Goal: Information Seeking & Learning: Learn about a topic

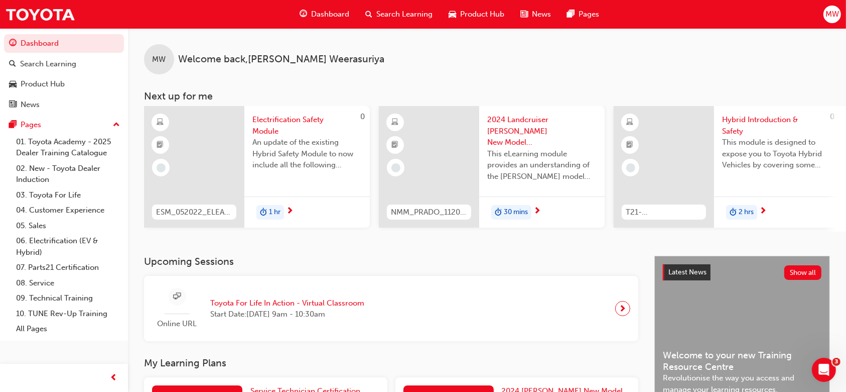
click at [401, 18] on span "Search Learning" at bounding box center [404, 15] width 56 height 12
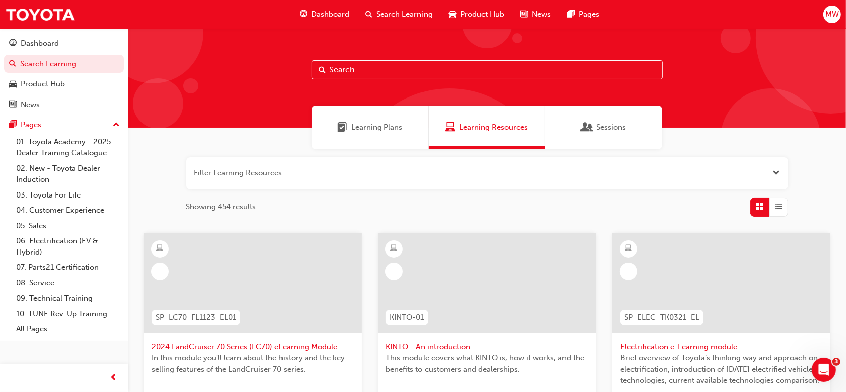
click at [377, 72] on input "text" at bounding box center [487, 69] width 351 height 19
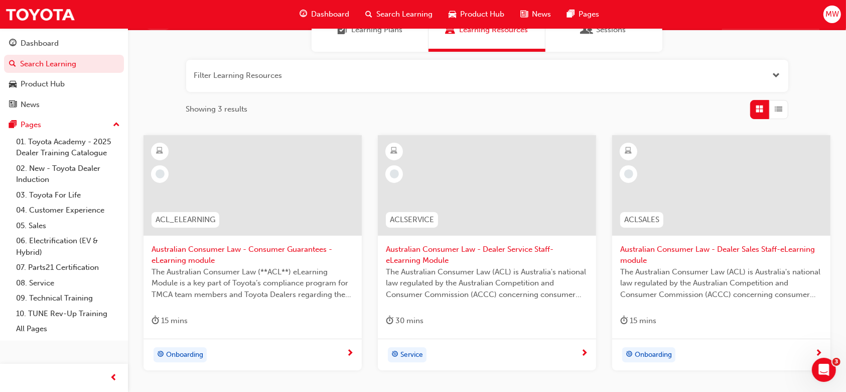
scroll to position [172, 0]
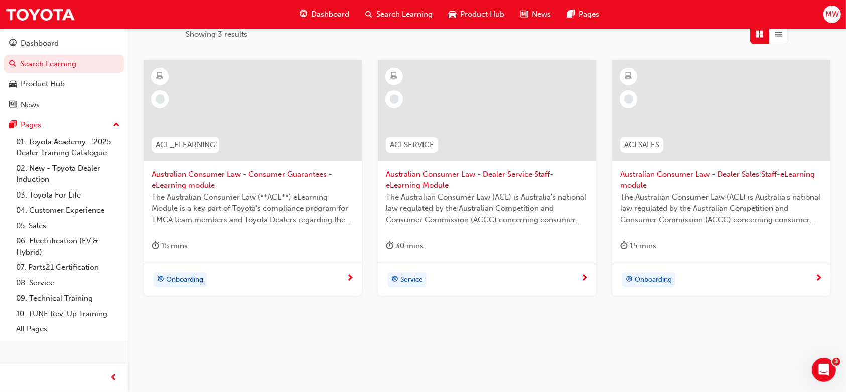
type input "acl"
click at [276, 186] on span "Australian Consumer Law - Consumer Guarantees - eLearning module" at bounding box center [253, 180] width 202 height 23
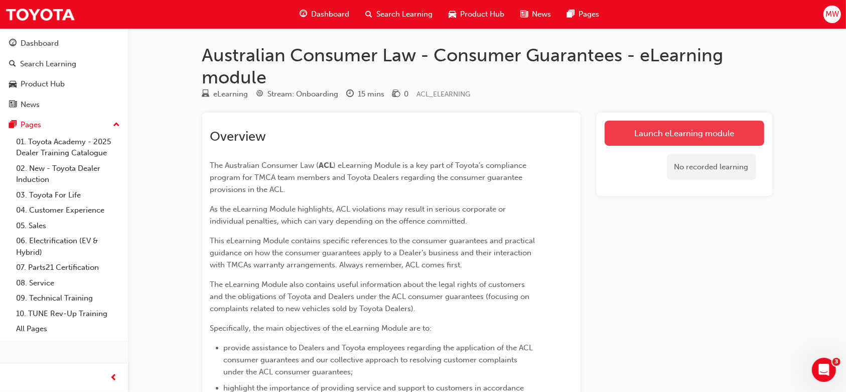
click at [655, 130] on link "Launch eLearning module" at bounding box center [685, 132] width 160 height 25
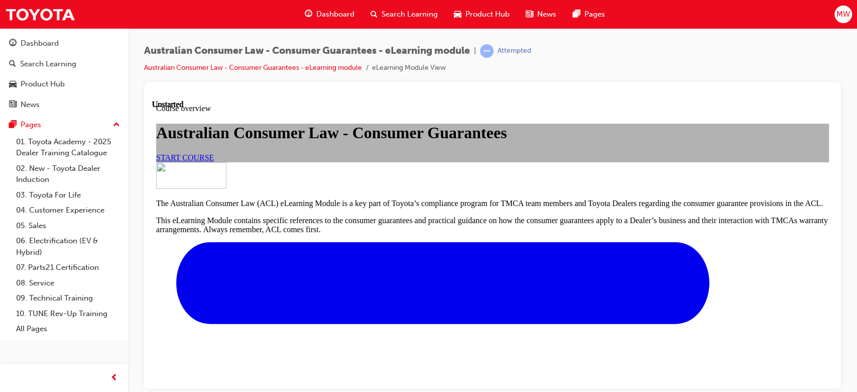
scroll to position [42, 0]
click at [214, 161] on link "START COURSE" at bounding box center [185, 157] width 58 height 9
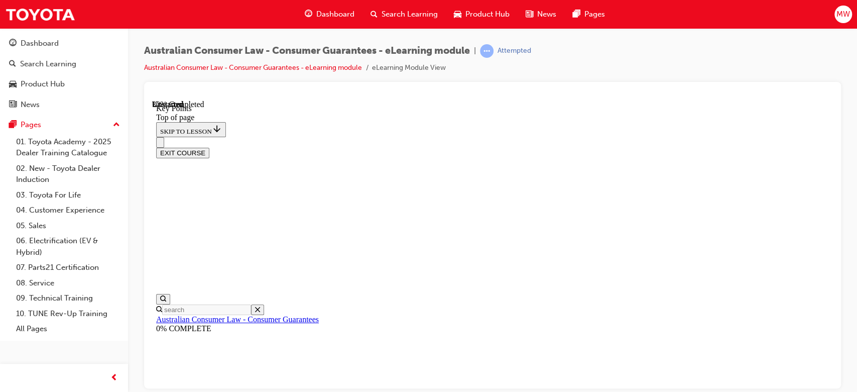
scroll to position [506, 0]
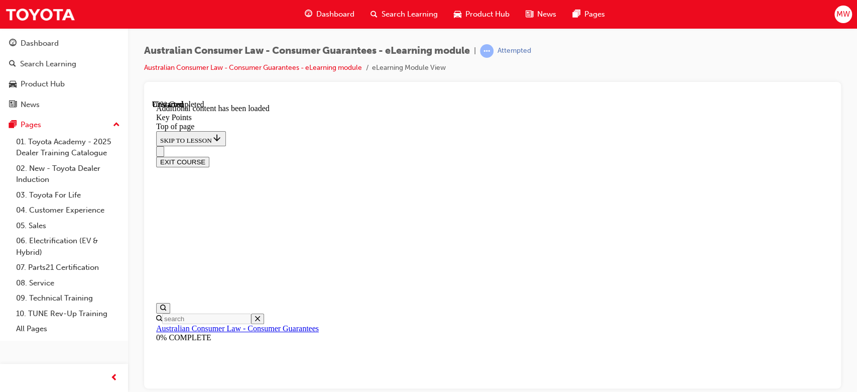
scroll to position [1375, 0]
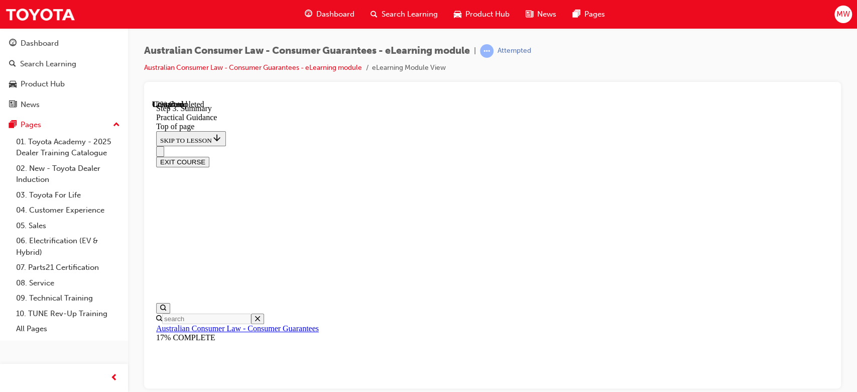
scroll to position [189, 0]
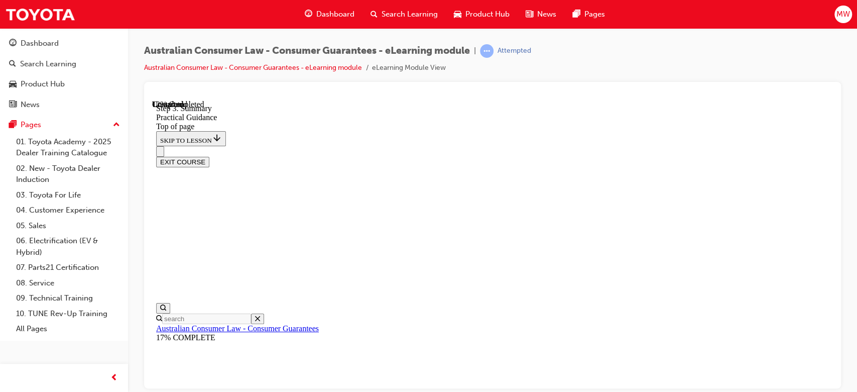
scroll to position [250, 0]
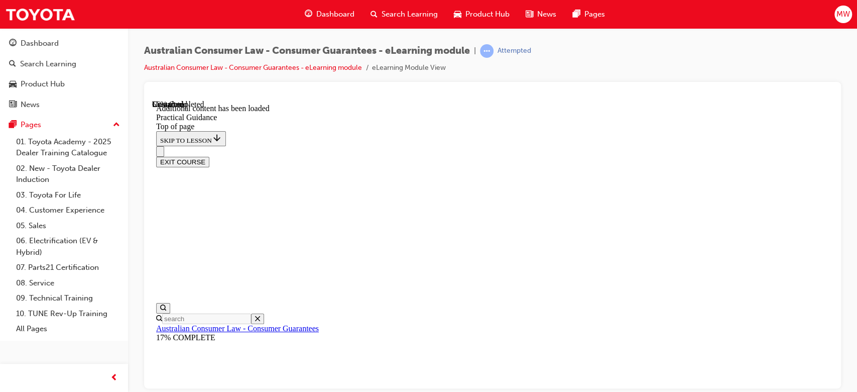
scroll to position [1552, 0]
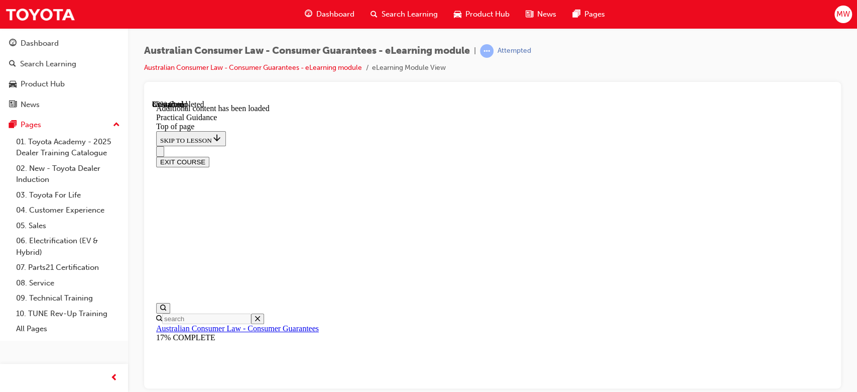
scroll to position [2506, 0]
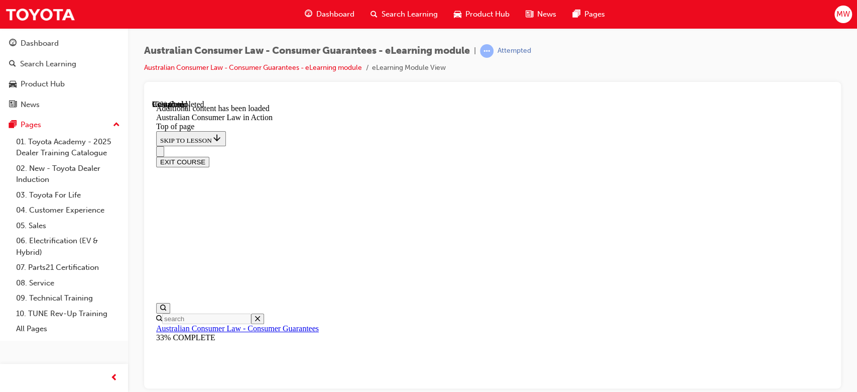
scroll to position [2075, 0]
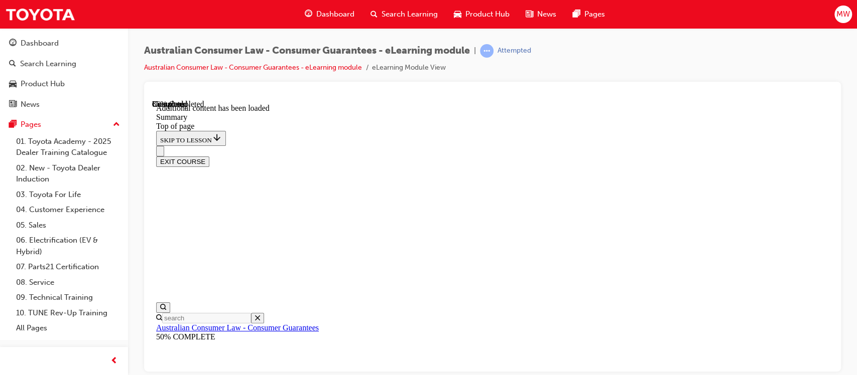
scroll to position [1067, 0]
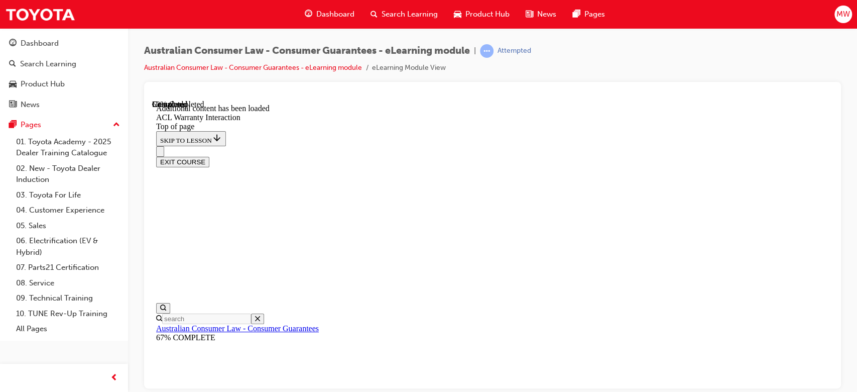
scroll to position [677, 0]
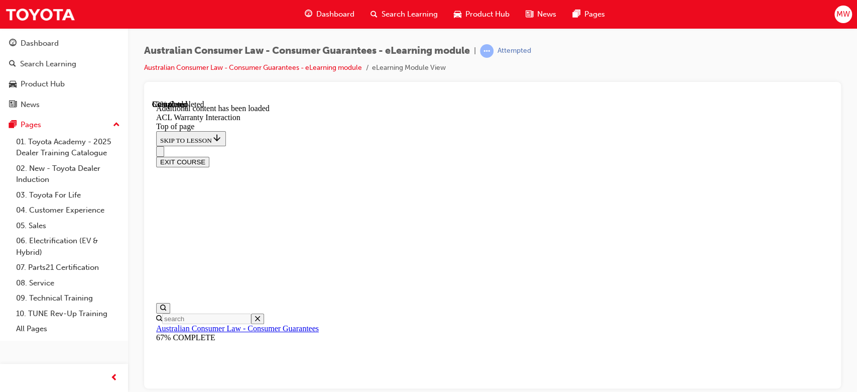
scroll to position [675, 0]
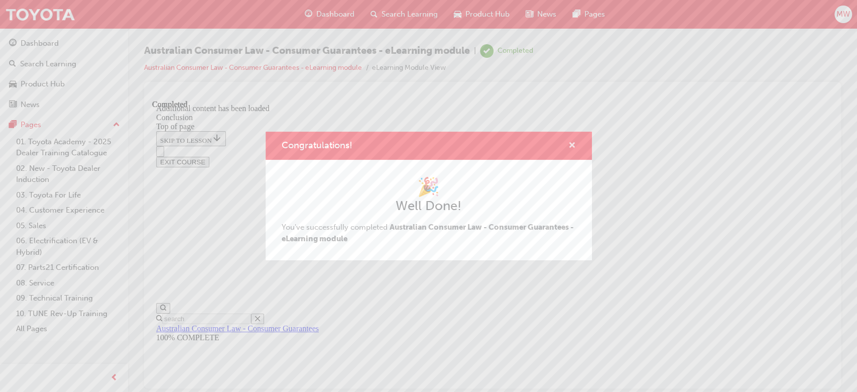
click at [574, 143] on span "cross-icon" at bounding box center [572, 146] width 8 height 9
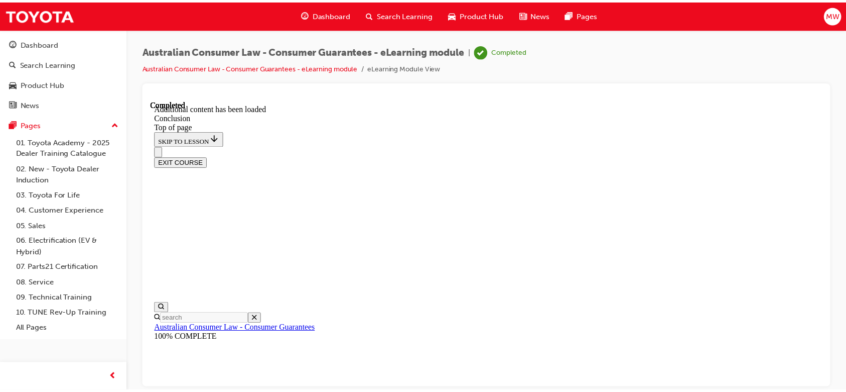
scroll to position [58, 0]
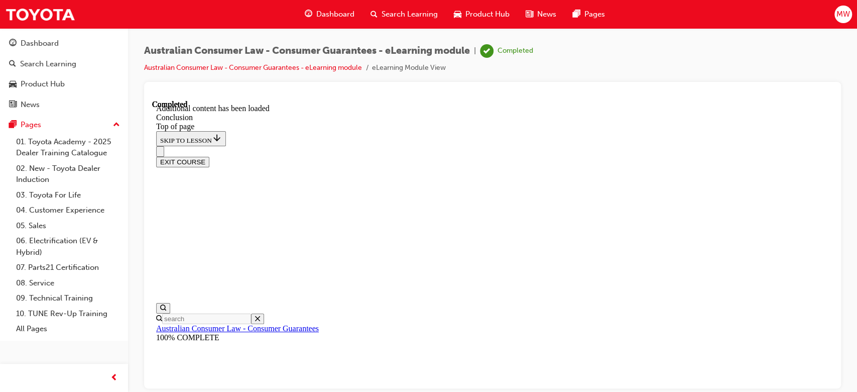
click at [433, 13] on span "Search Learning" at bounding box center [410, 15] width 56 height 12
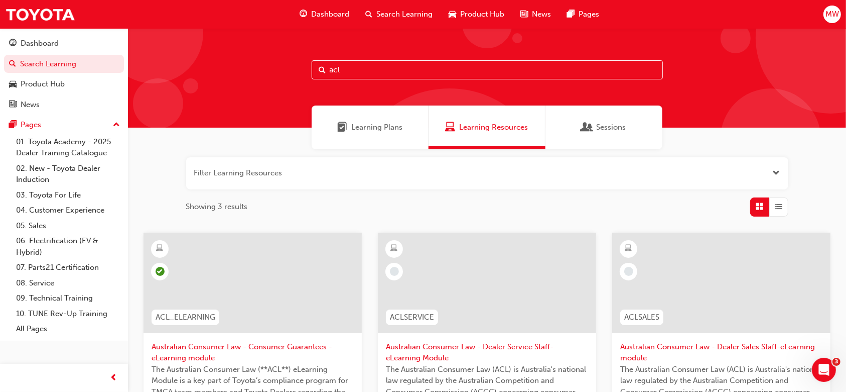
click at [458, 60] on input "acl" at bounding box center [487, 69] width 351 height 19
click at [494, 65] on input "acl" at bounding box center [487, 69] width 351 height 19
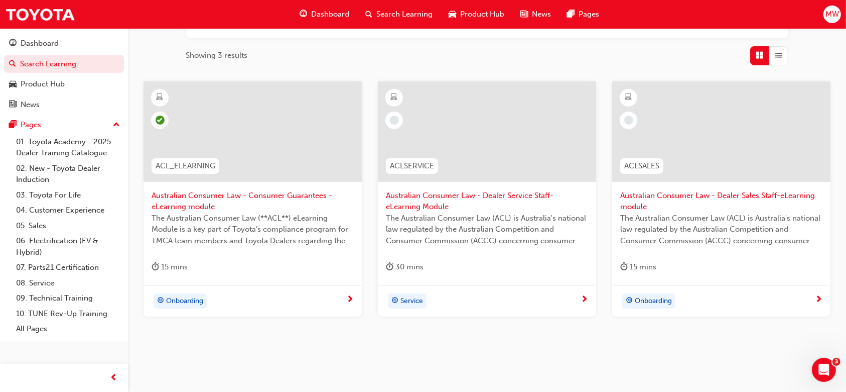
scroll to position [172, 0]
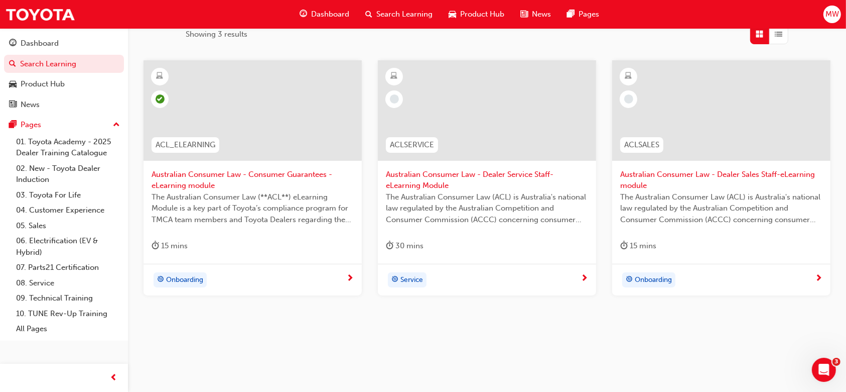
click at [480, 169] on span "Australian Consumer Law - Dealer Service Staff- eLearning Module" at bounding box center [487, 180] width 202 height 23
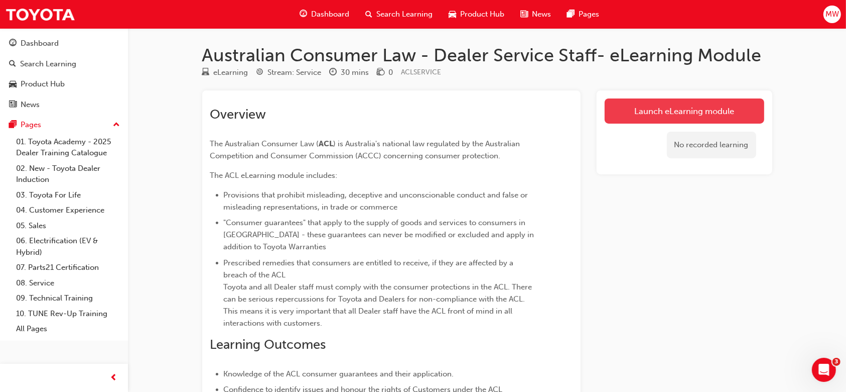
click at [629, 116] on link "Launch eLearning module" at bounding box center [685, 110] width 160 height 25
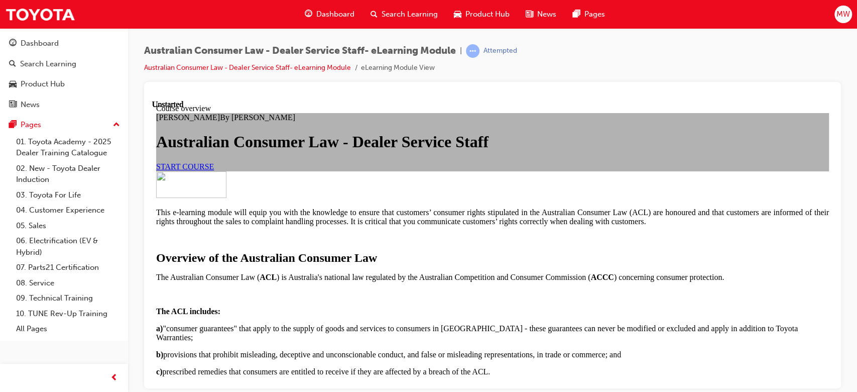
click at [214, 170] on link "START COURSE" at bounding box center [185, 166] width 58 height 9
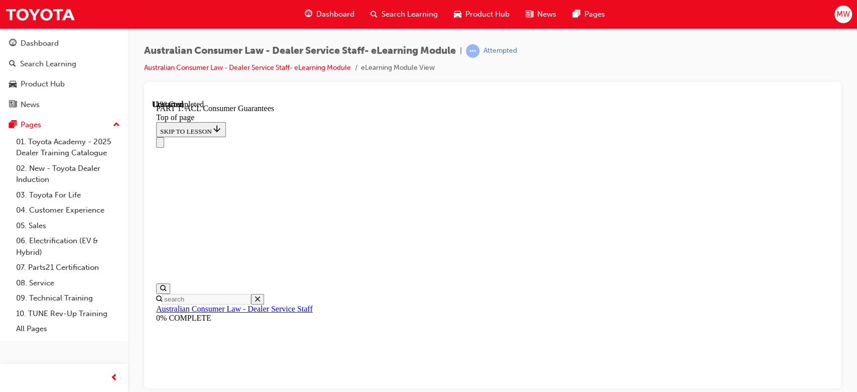
scroll to position [1732, 0]
click button "CONTINUE"
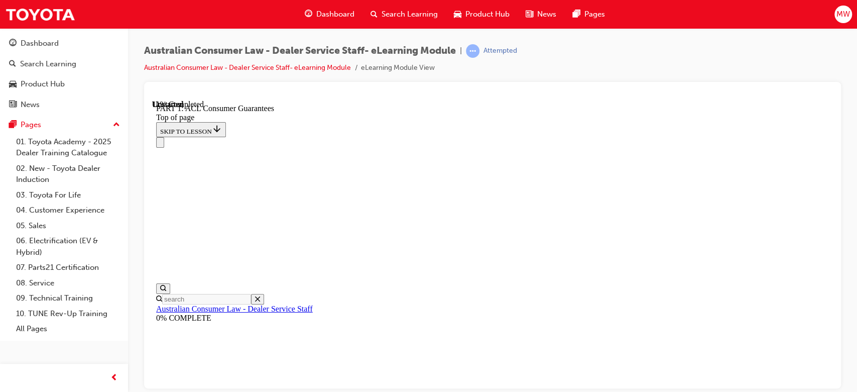
scroll to position [1609, 0]
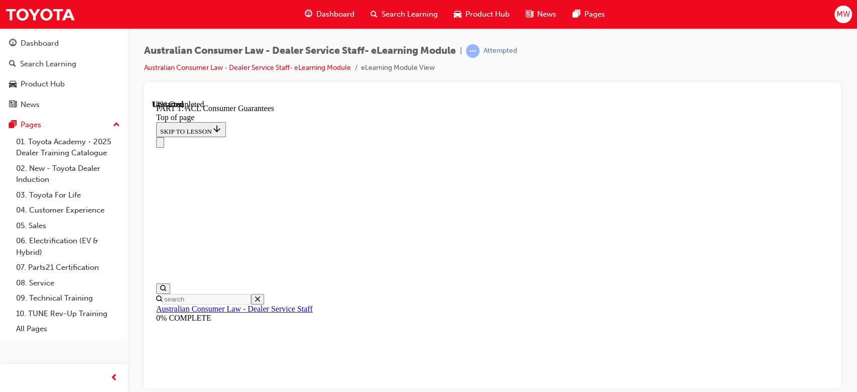
scroll to position [1730, 0]
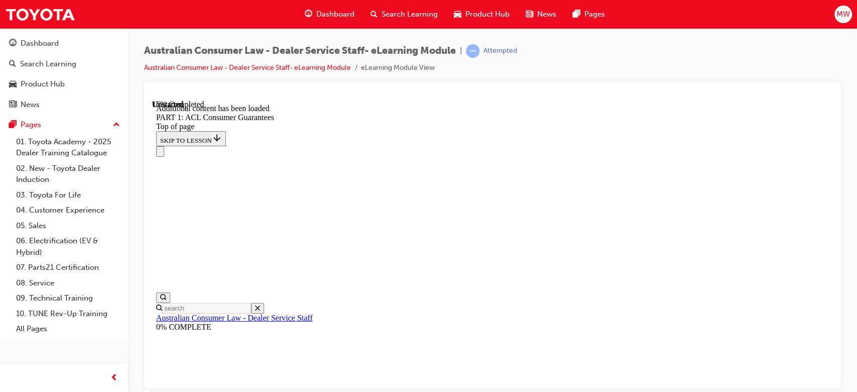
scroll to position [1915, 0]
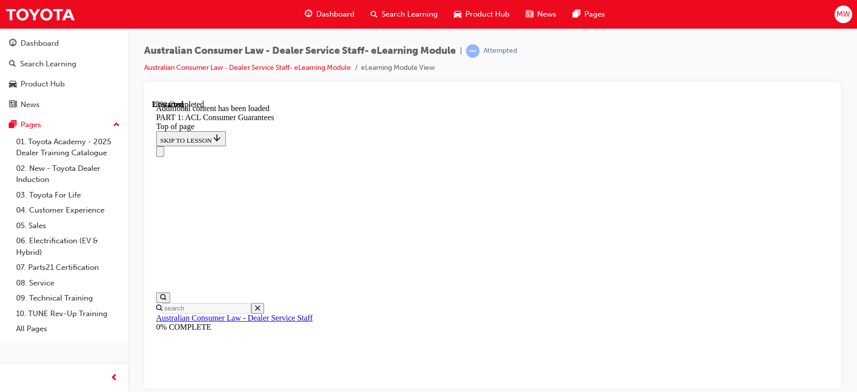
scroll to position [2532, 0]
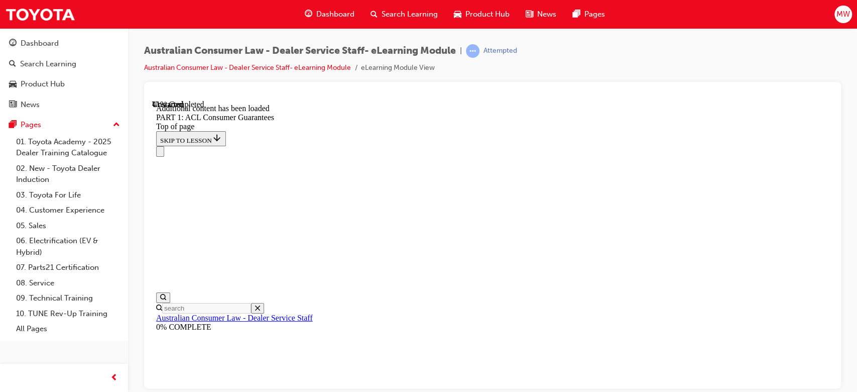
scroll to position [3847, 0]
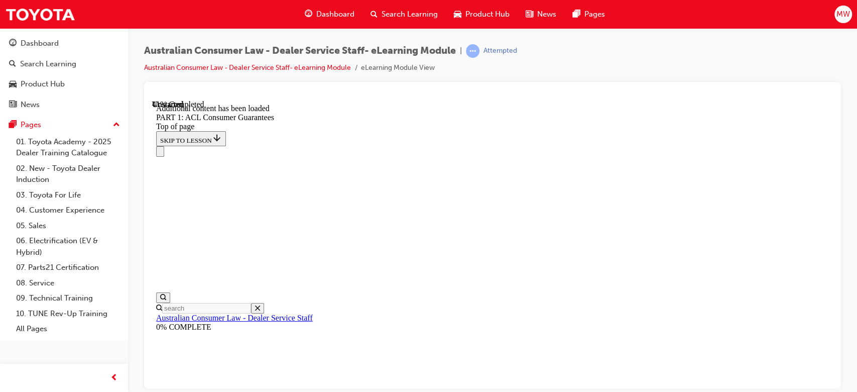
scroll to position [3847, 0]
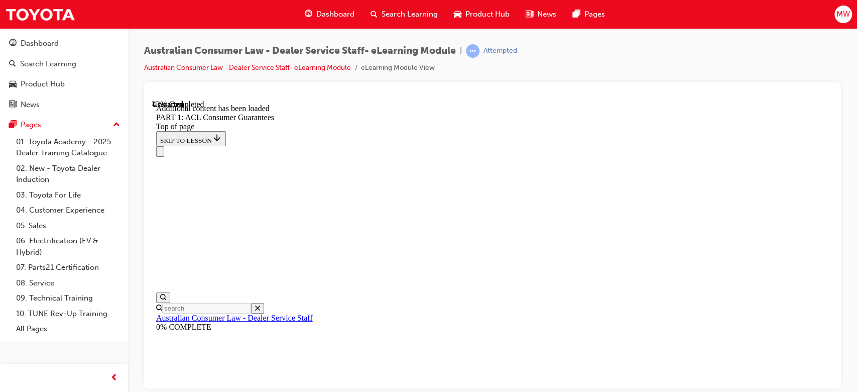
scroll to position [3969, 0]
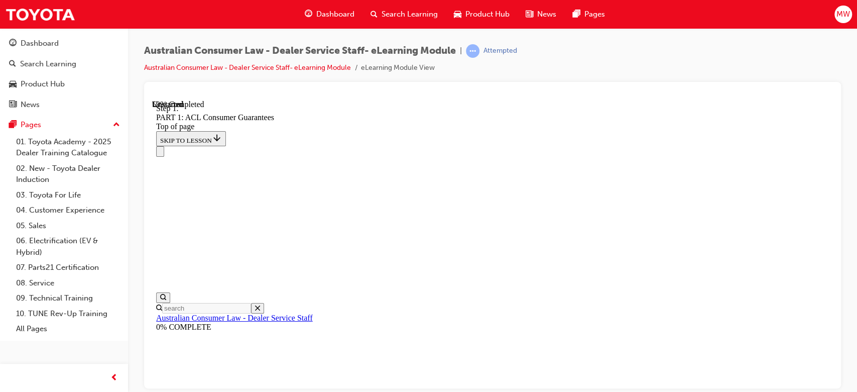
scroll to position [4922, 0]
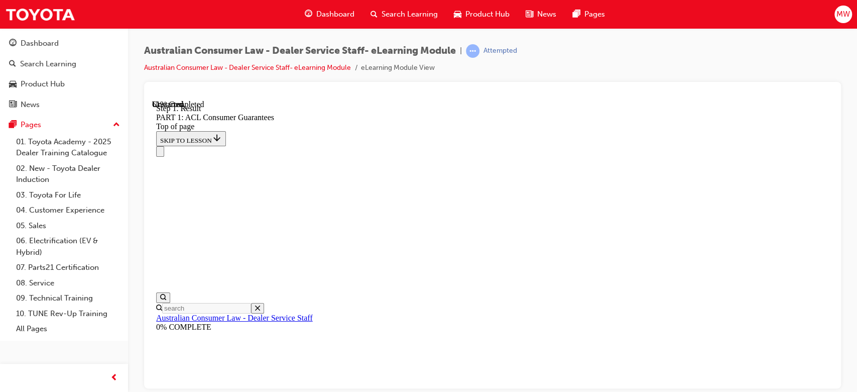
scroll to position [5682, 0]
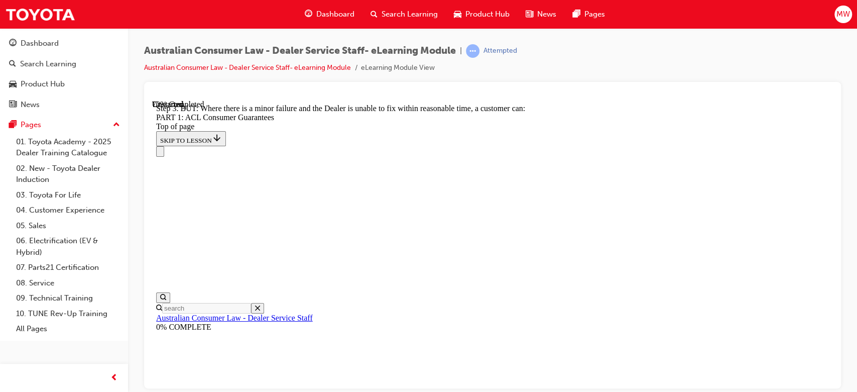
scroll to position [6868, 0]
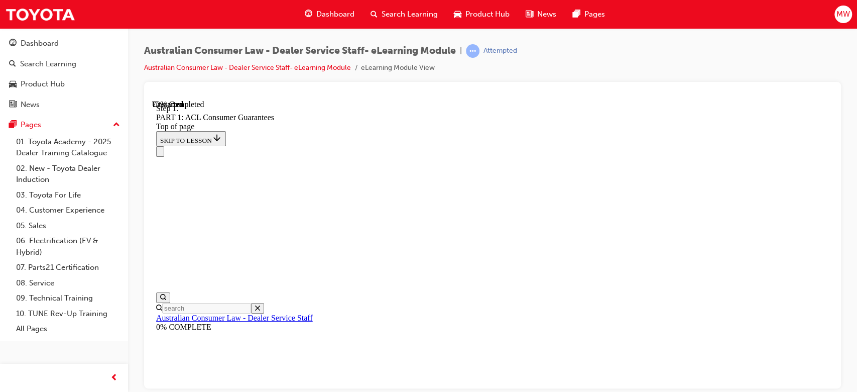
scroll to position [6918, 0]
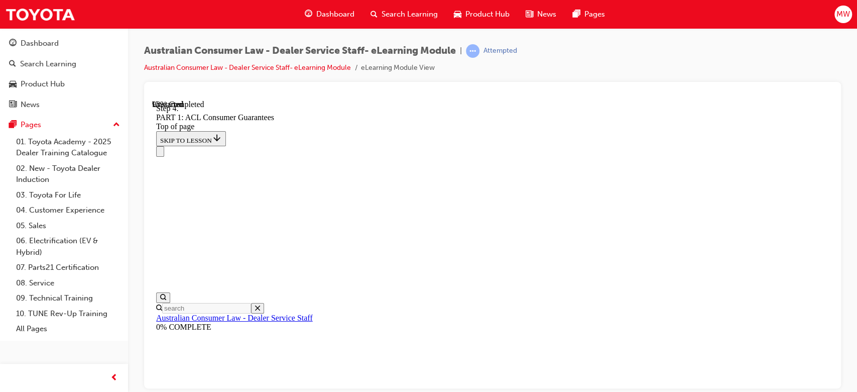
scroll to position [11377, 0]
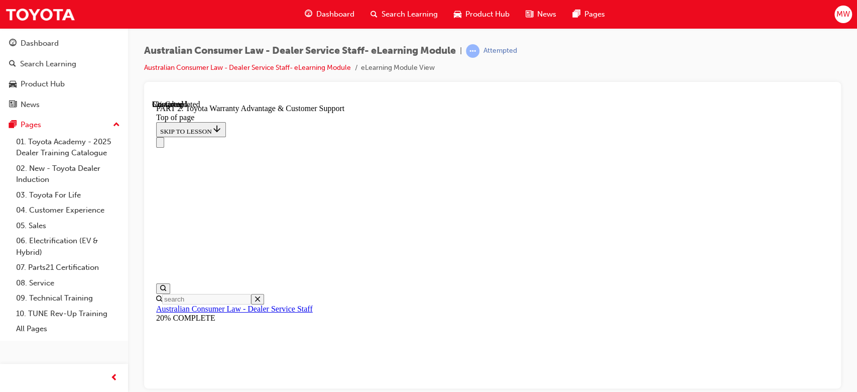
scroll to position [711, 0]
click button "CONTINUE"
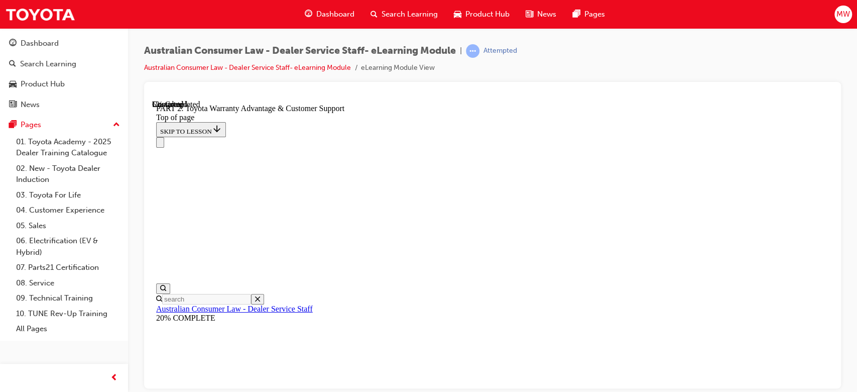
click button "CONTINUE"
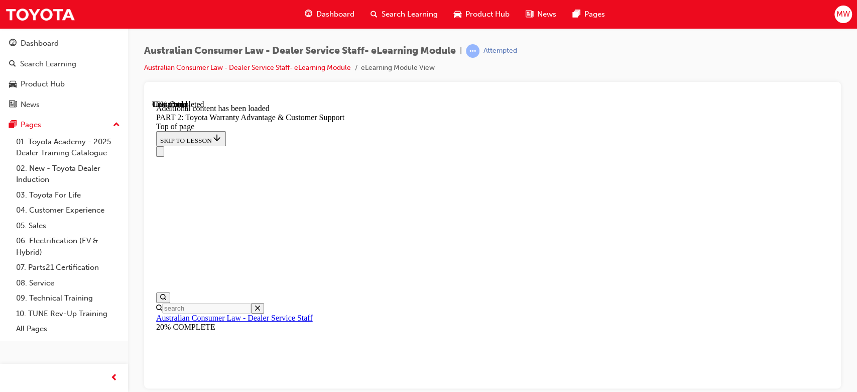
scroll to position [1076, 0]
click button "CONTINUE"
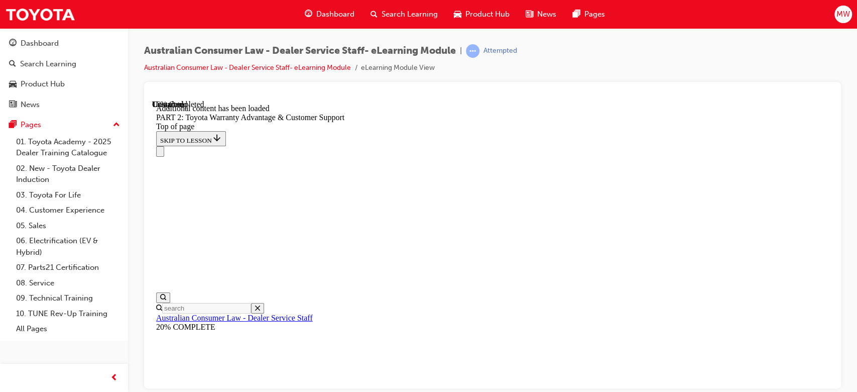
click button "CONTINUE"
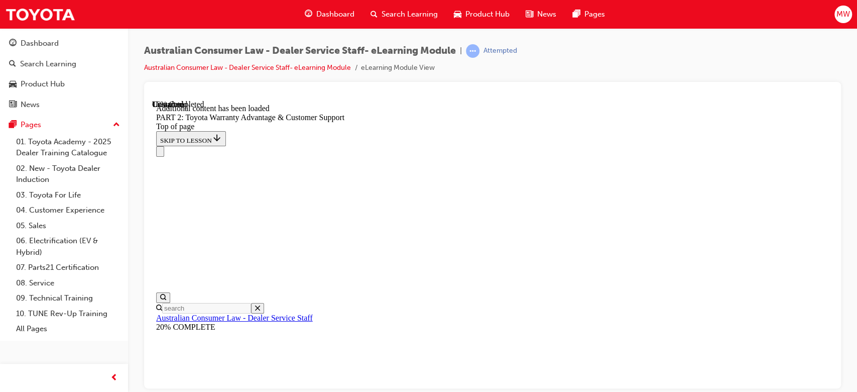
click button "CONTINUE"
drag, startPoint x: 658, startPoint y: 246, endPoint x: 663, endPoint y: 252, distance: 7.5
click button "CONTINUE"
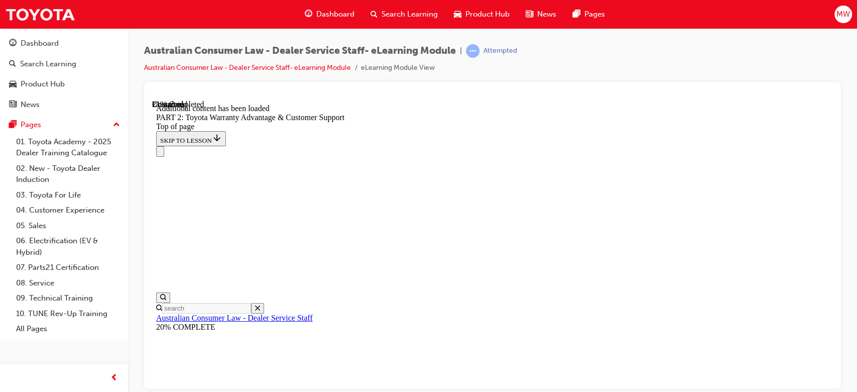
scroll to position [1184, 0]
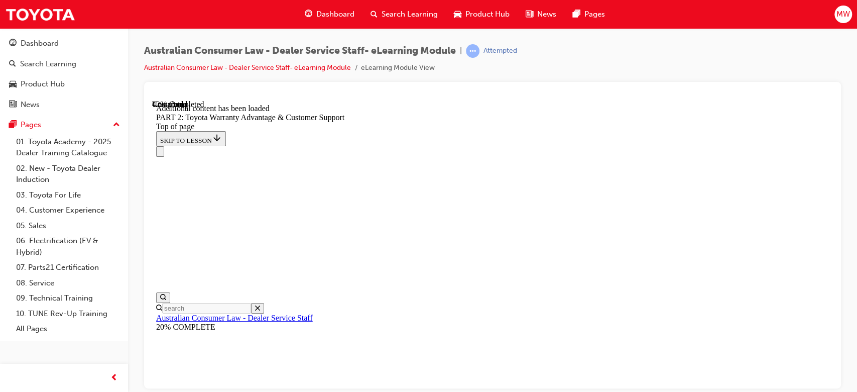
click button "CONTINUE"
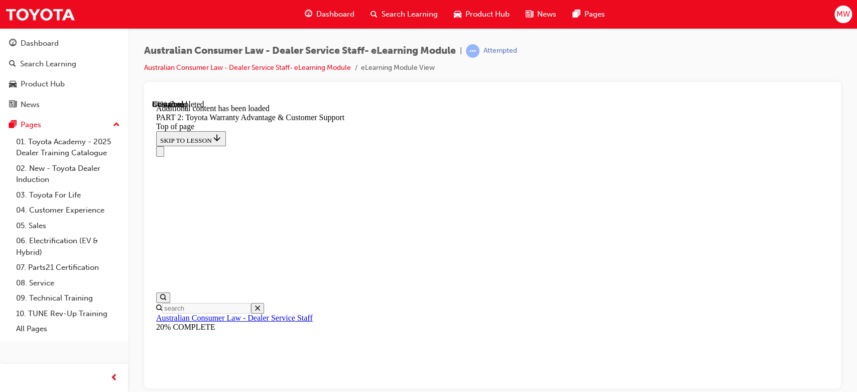
scroll to position [3345, 0]
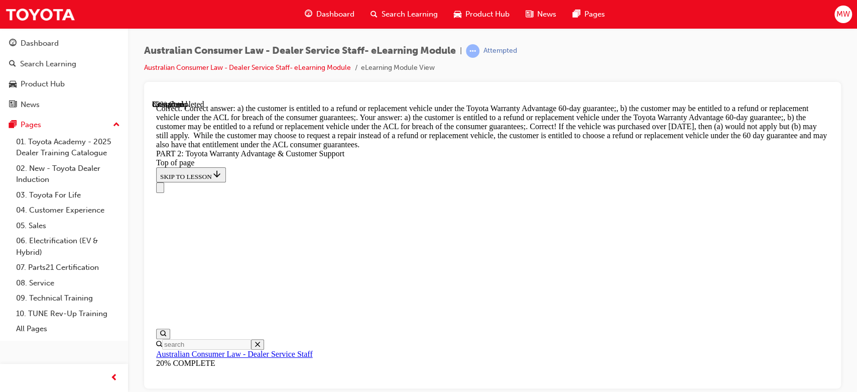
scroll to position [4013, 0]
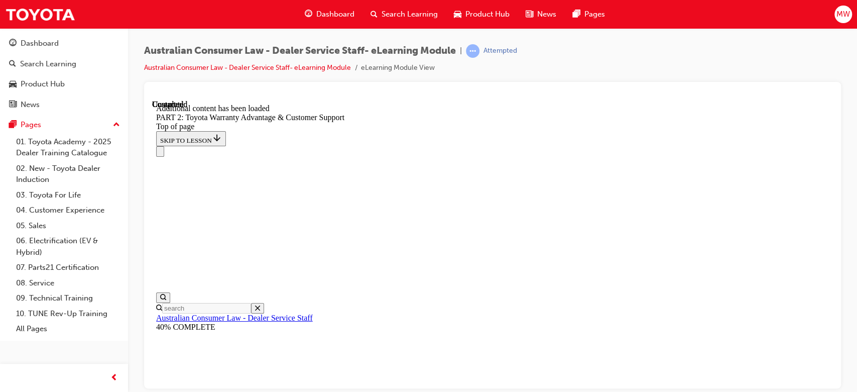
scroll to position [4247, 0]
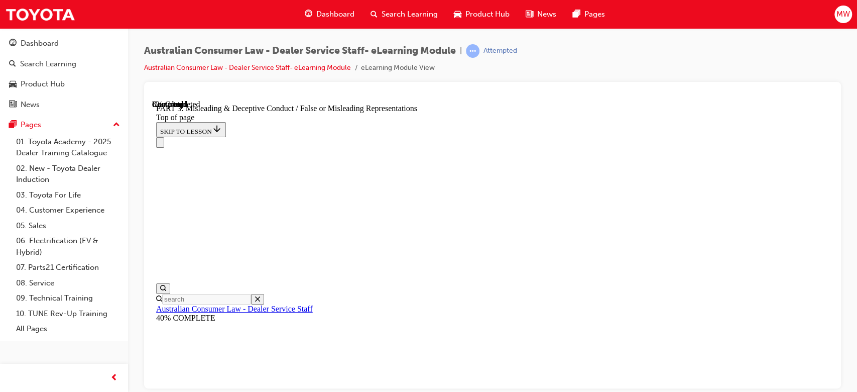
scroll to position [610, 0]
click button "CONTINUE"
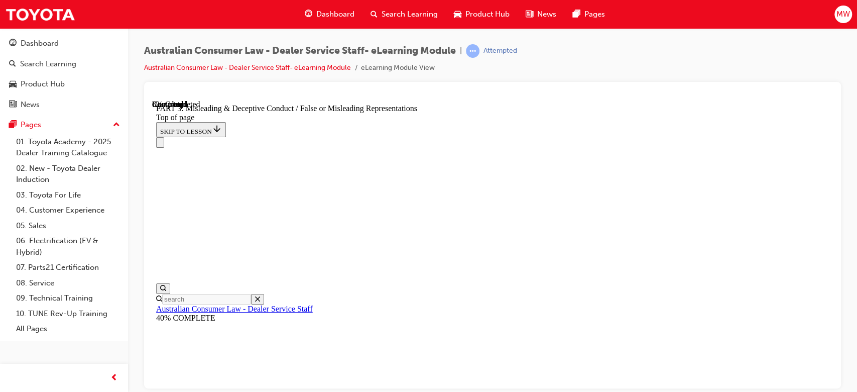
click button "CONTINUE"
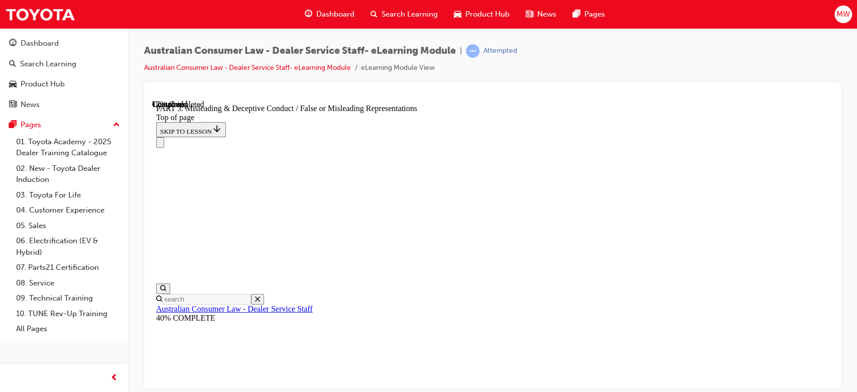
scroll to position [797, 0]
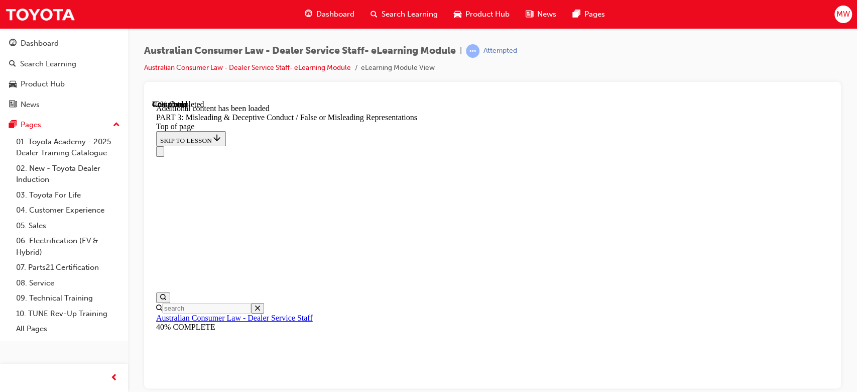
scroll to position [2312, 0]
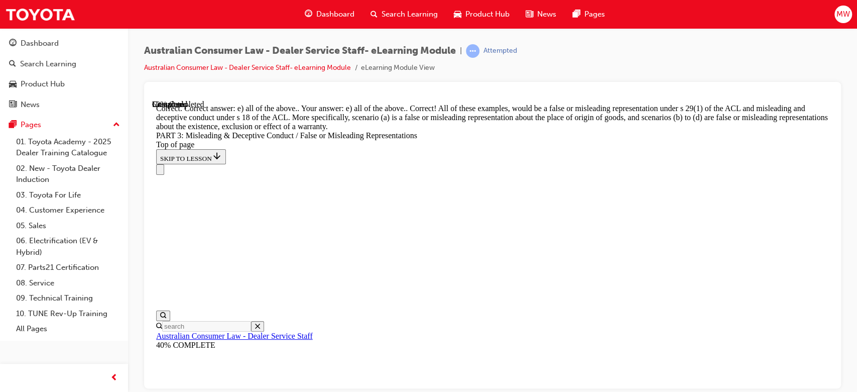
scroll to position [2723, 0]
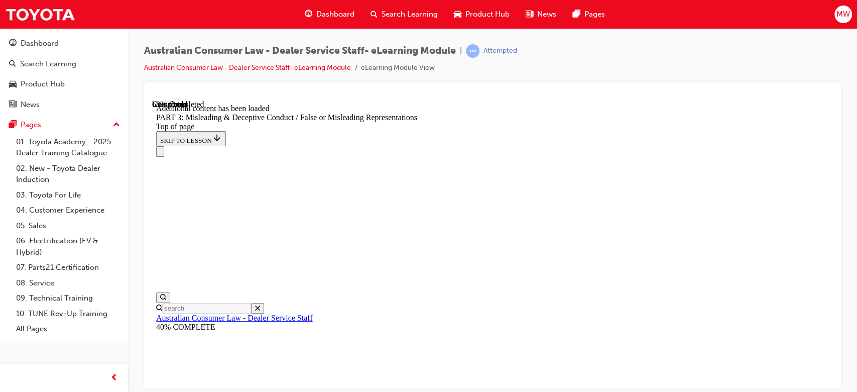
scroll to position [2907, 0]
click button "CONTINUE"
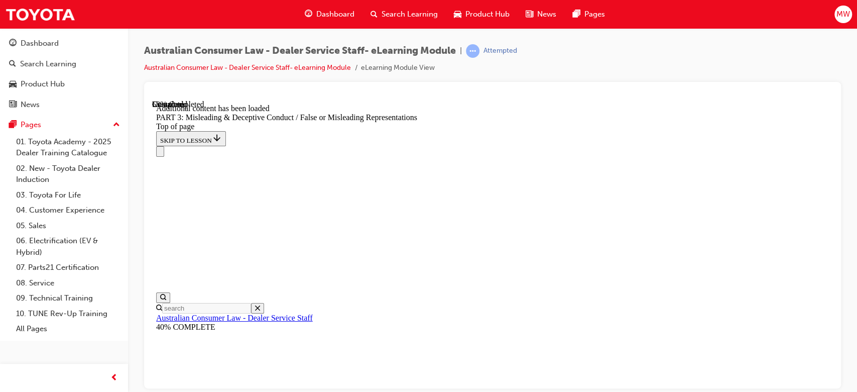
click button "CONTINUE"
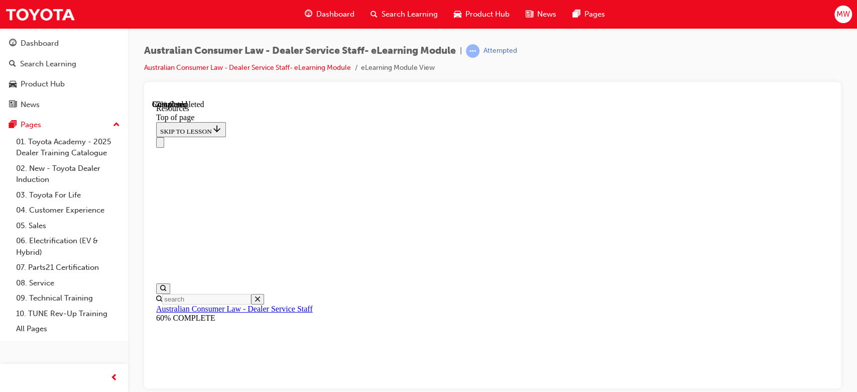
scroll to position [64, 0]
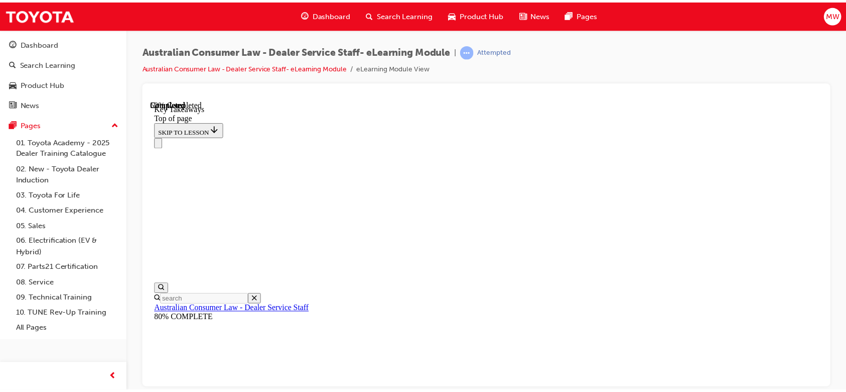
scroll to position [294, 0]
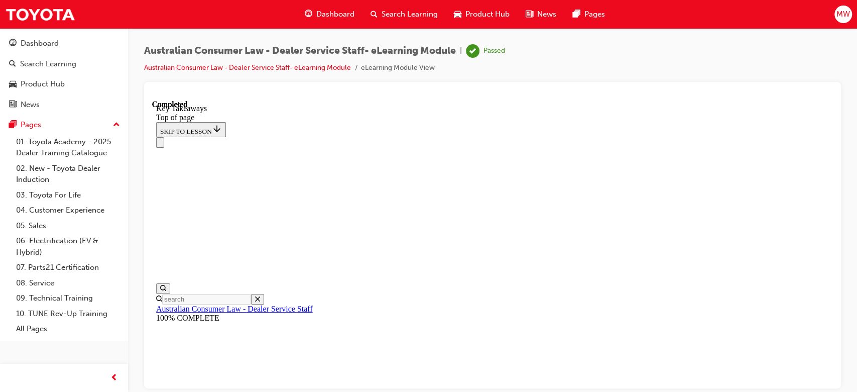
click at [405, 15] on span "Search Learning" at bounding box center [410, 15] width 56 height 12
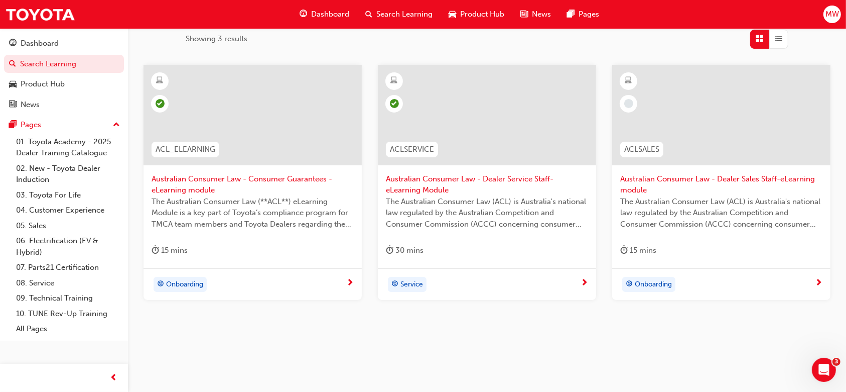
scroll to position [166, 0]
click at [334, 16] on span "Dashboard" at bounding box center [330, 15] width 38 height 12
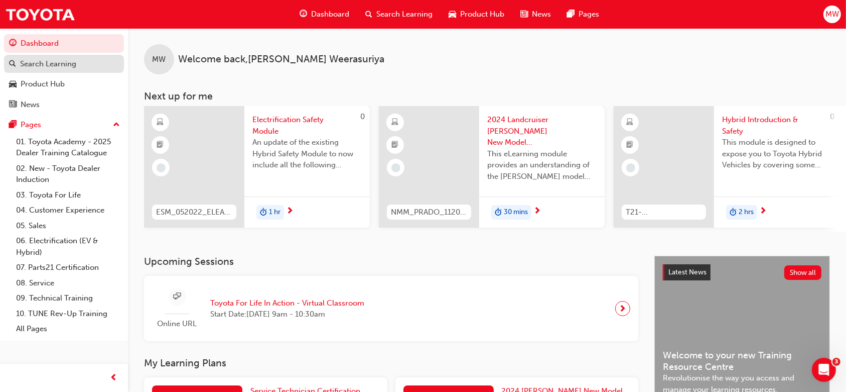
click at [82, 62] on div "Search Learning" at bounding box center [64, 64] width 110 height 13
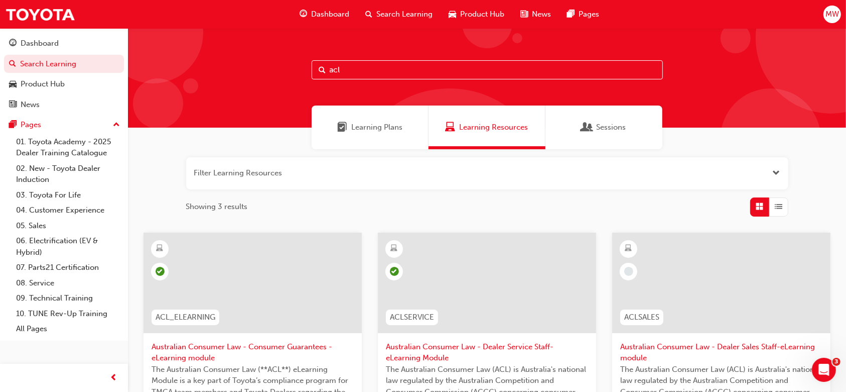
click at [361, 138] on div "Learning Plans" at bounding box center [370, 127] width 117 height 44
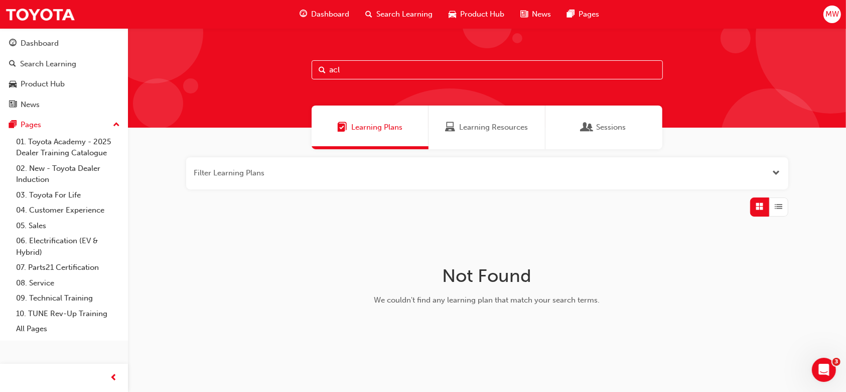
click at [477, 119] on div "Learning Resources" at bounding box center [487, 127] width 117 height 44
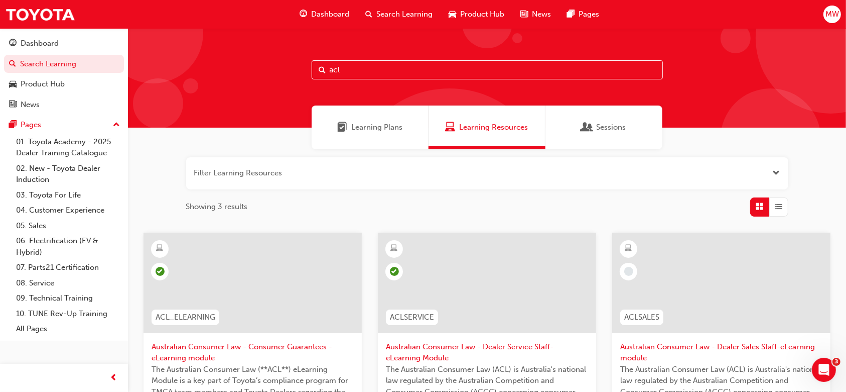
click at [362, 65] on input "acl" at bounding box center [487, 69] width 351 height 19
type input "a"
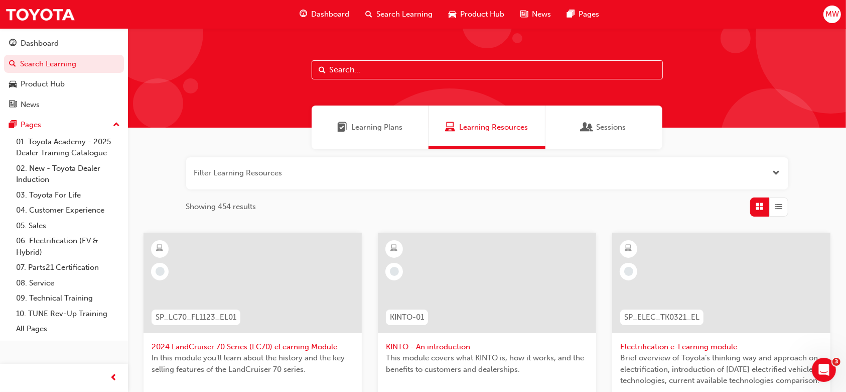
click at [392, 111] on div "Learning Plans" at bounding box center [370, 127] width 117 height 44
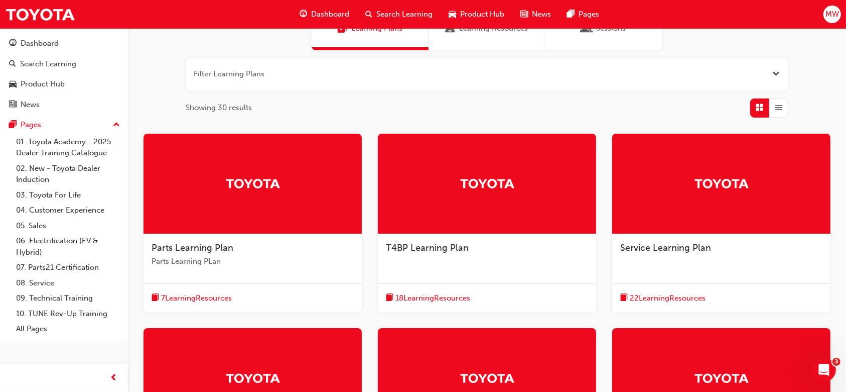
scroll to position [104, 0]
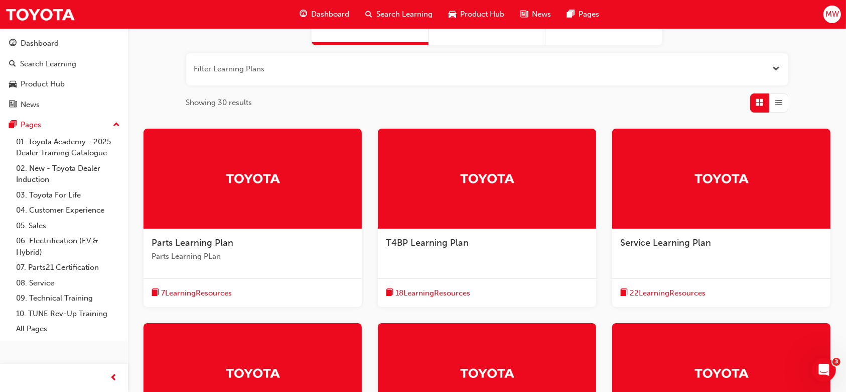
click at [663, 243] on span "Service Learning Plan" at bounding box center [665, 242] width 91 height 11
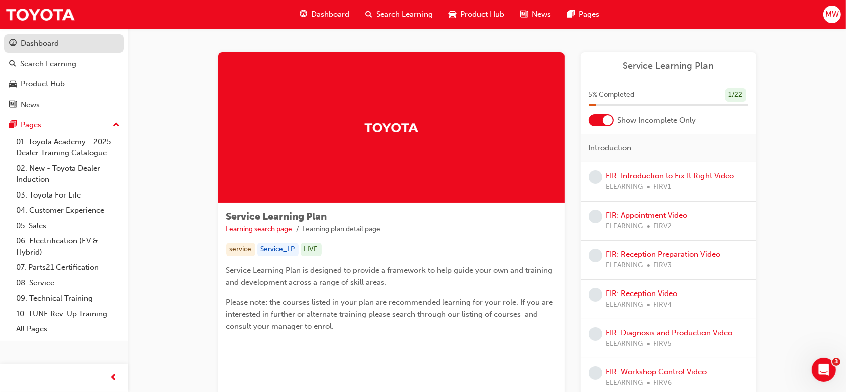
click at [40, 39] on div "Dashboard" at bounding box center [40, 44] width 38 height 12
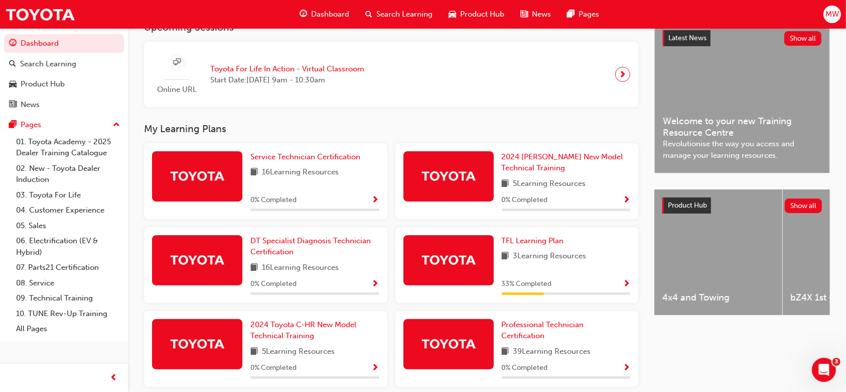
scroll to position [235, 0]
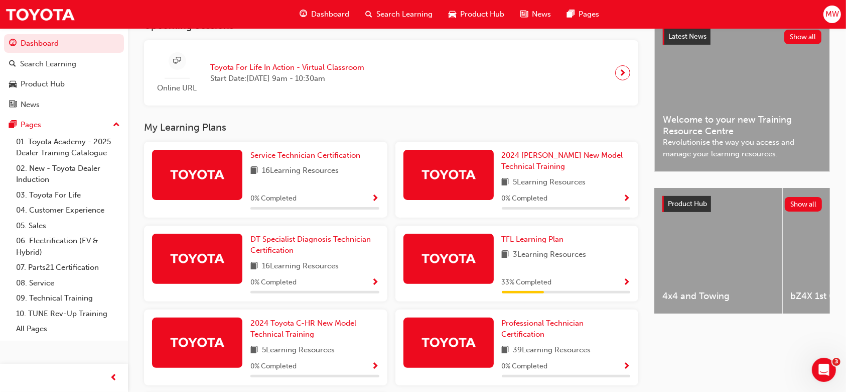
click at [217, 195] on div at bounding box center [197, 175] width 90 height 50
click at [289, 158] on span "Service Technician Certification" at bounding box center [305, 155] width 110 height 9
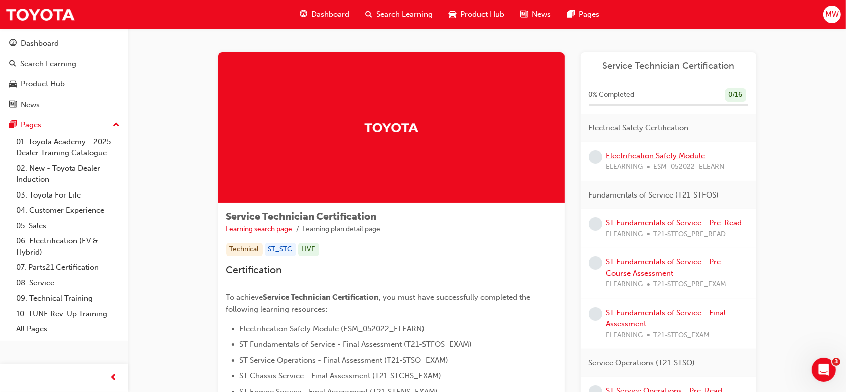
click at [644, 156] on link "Electrification Safety Module" at bounding box center [655, 155] width 99 height 9
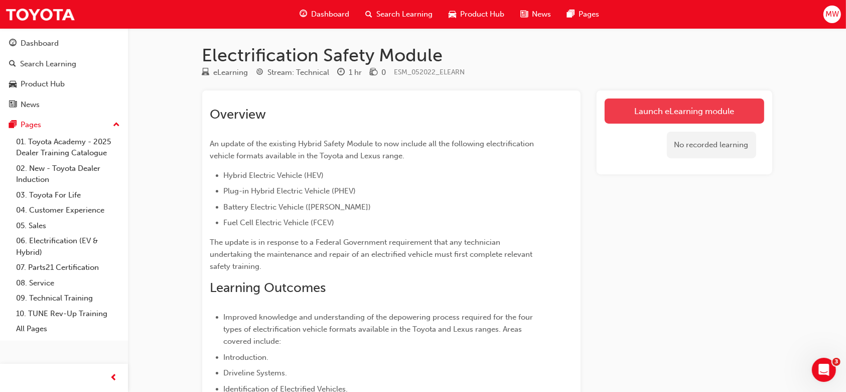
click at [637, 116] on link "Launch eLearning module" at bounding box center [685, 110] width 160 height 25
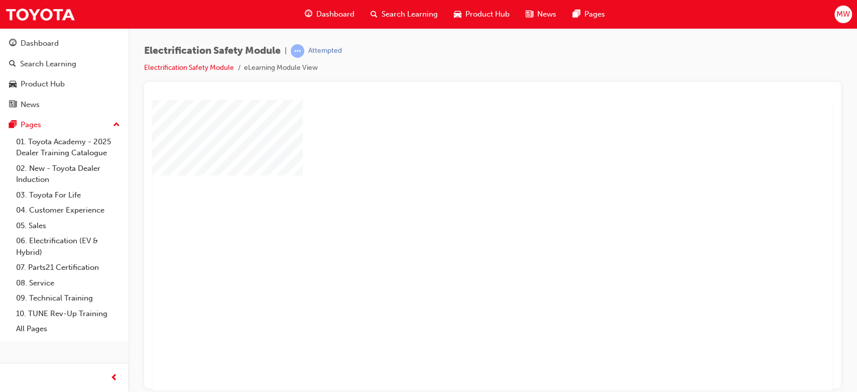
click at [463, 216] on div "play" at bounding box center [463, 216] width 0 height 0
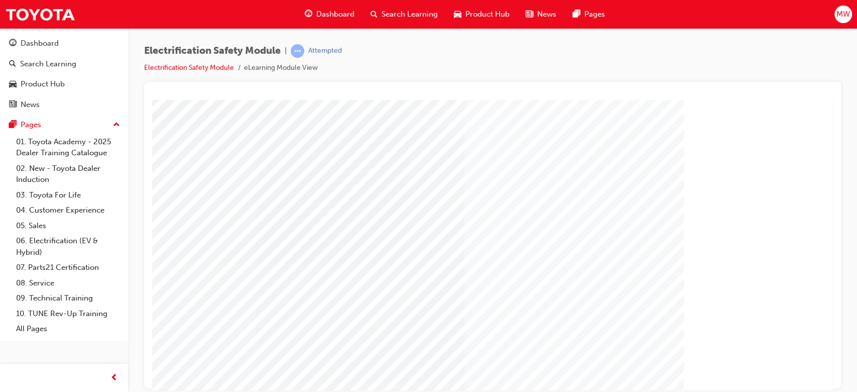
scroll to position [96, 0]
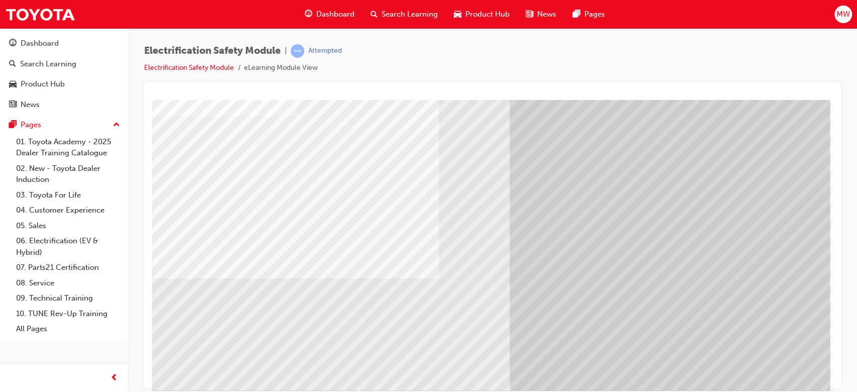
scroll to position [96, 12]
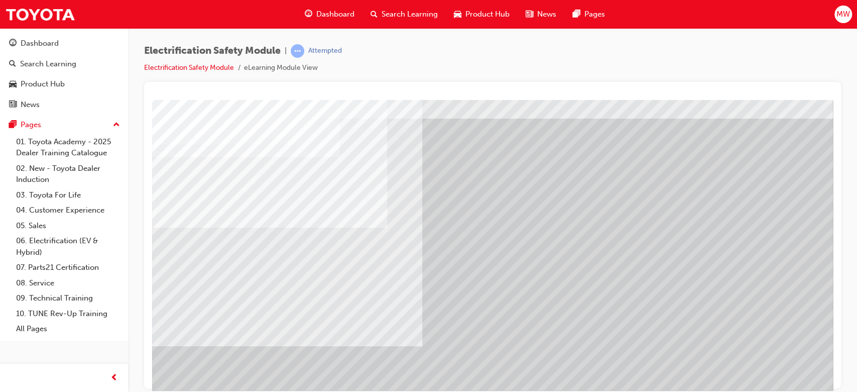
scroll to position [96, 0]
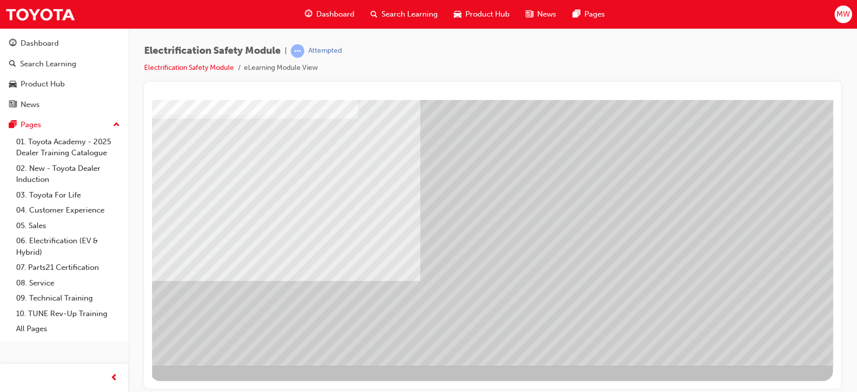
scroll to position [96, 3]
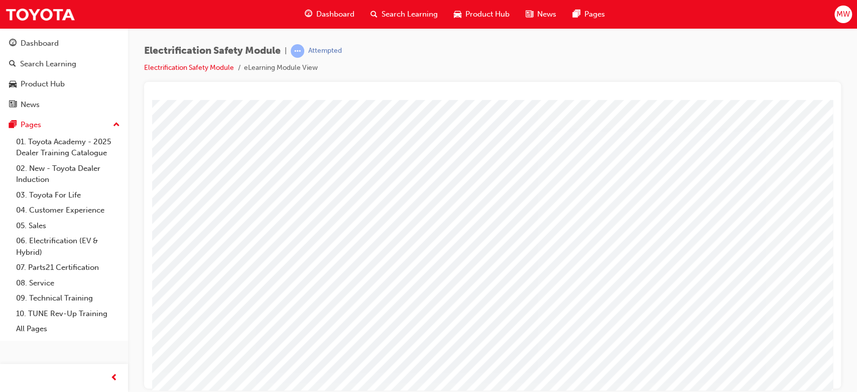
scroll to position [96, 0]
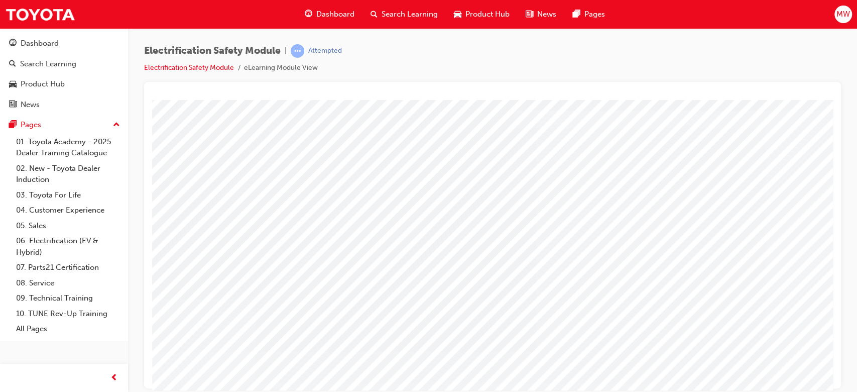
scroll to position [96, 2]
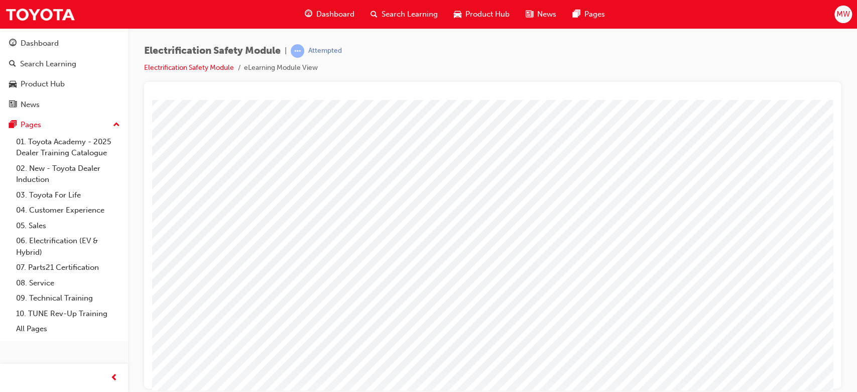
scroll to position [96, 0]
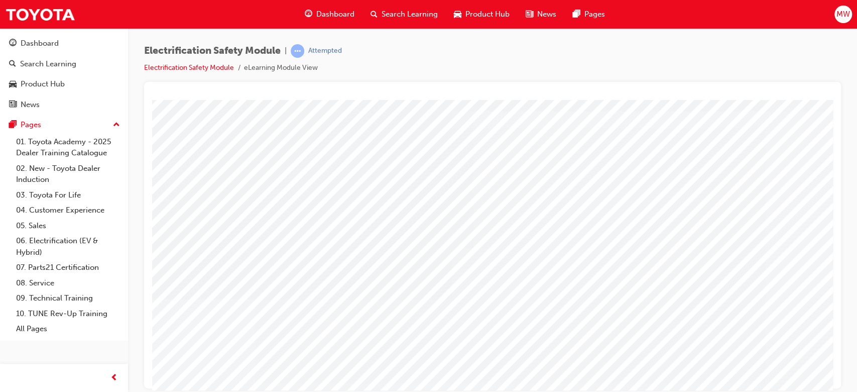
scroll to position [39, 0]
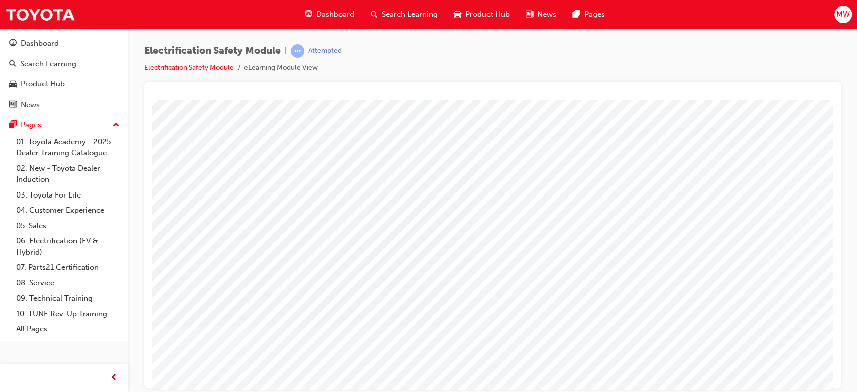
scroll to position [22, 0]
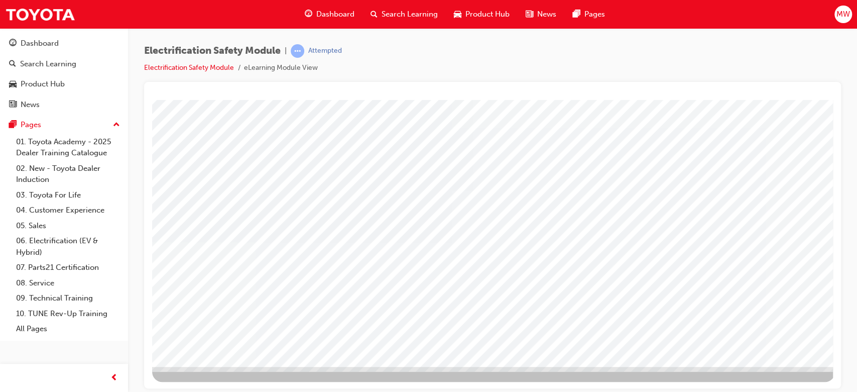
scroll to position [96, 0]
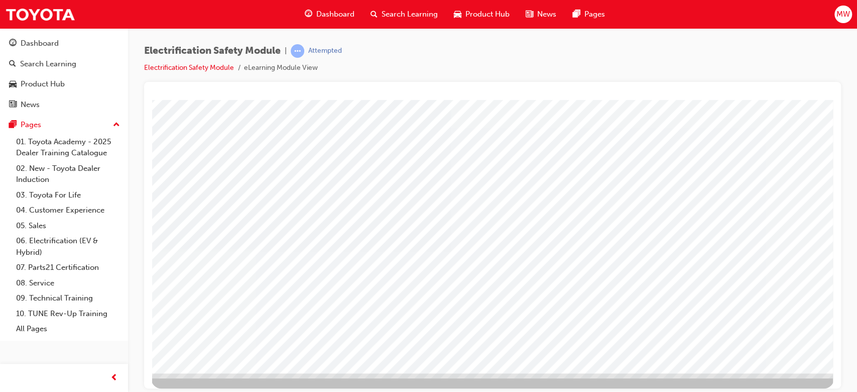
scroll to position [93, 1]
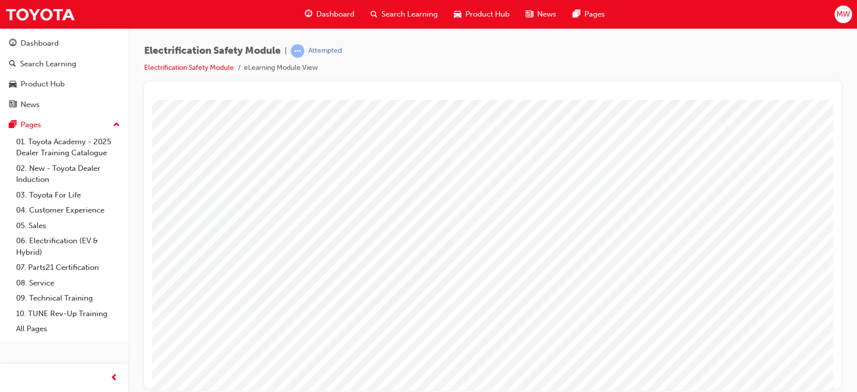
scroll to position [28, 1]
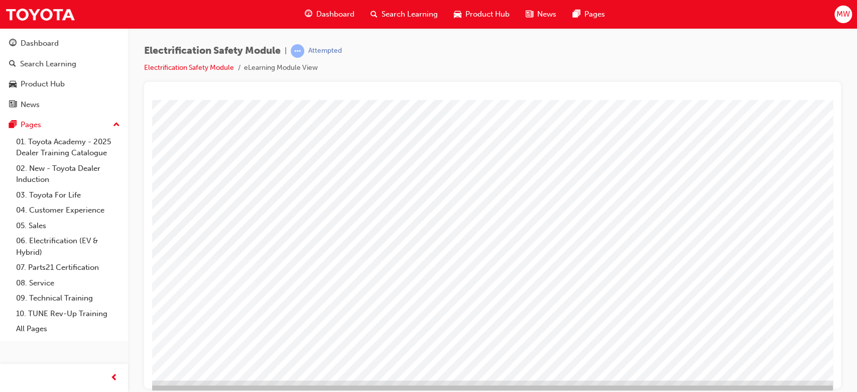
scroll to position [96, 1]
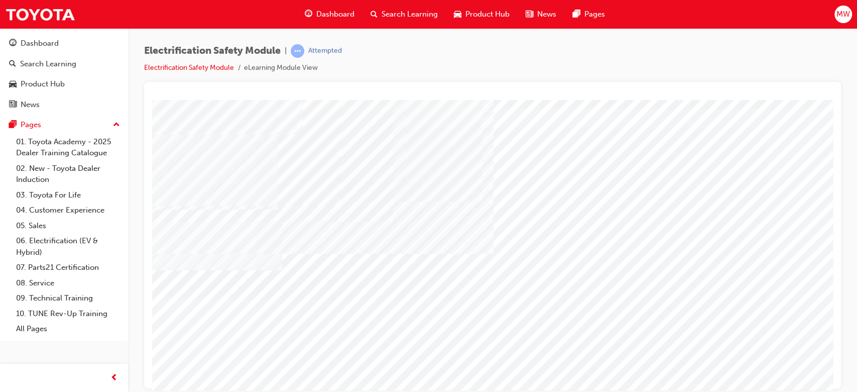
scroll to position [44, 0]
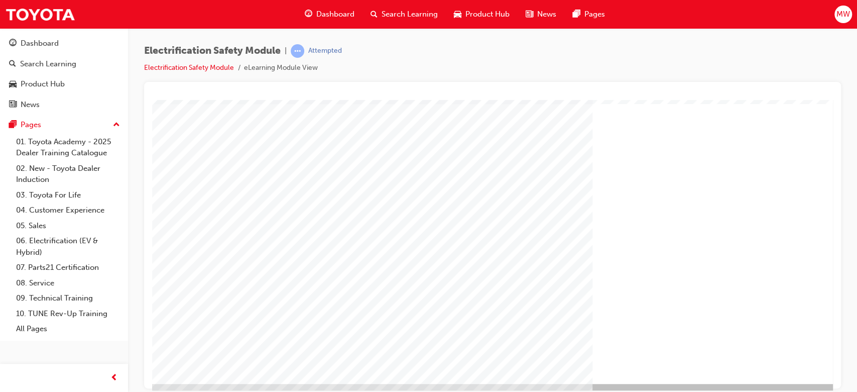
scroll to position [79, 0]
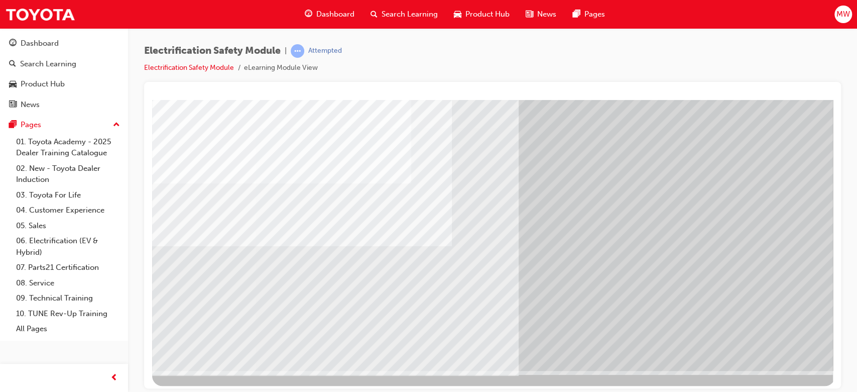
scroll to position [94, 0]
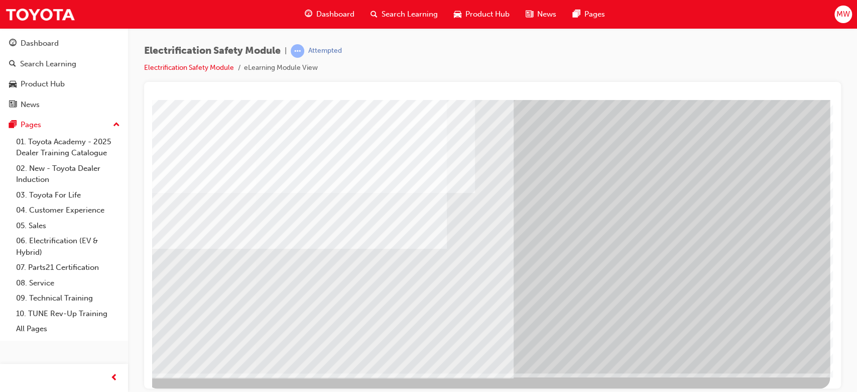
scroll to position [96, 5]
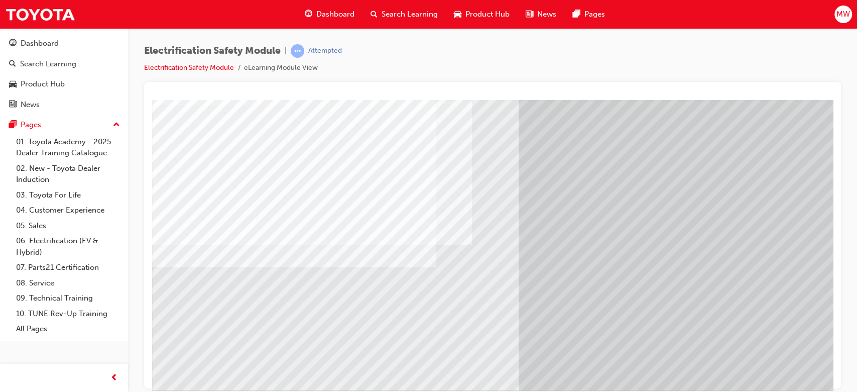
scroll to position [96, 0]
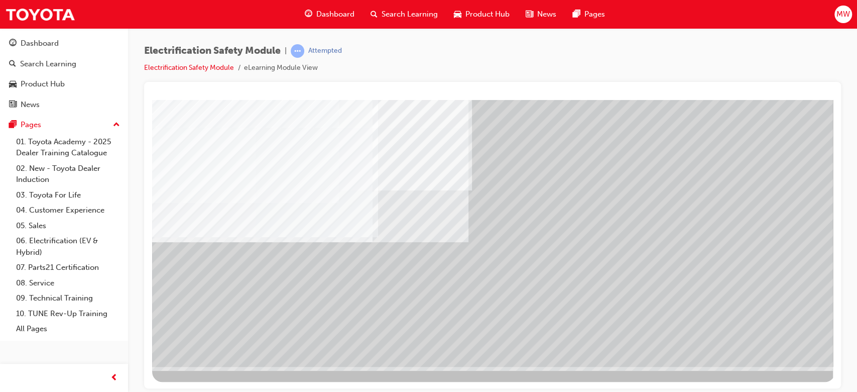
scroll to position [96, 0]
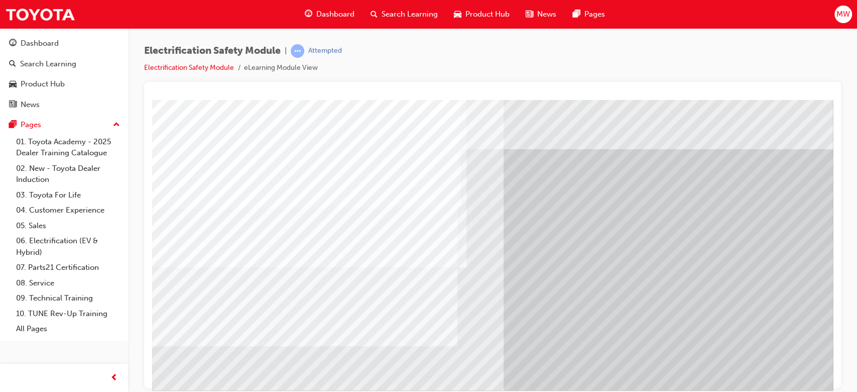
scroll to position [96, 0]
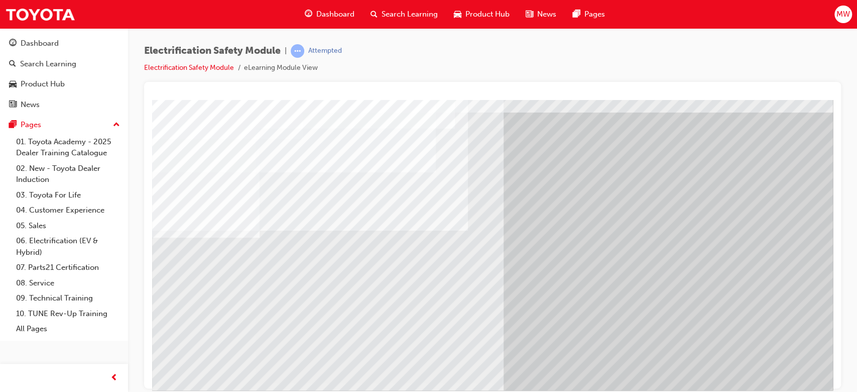
scroll to position [36, 0]
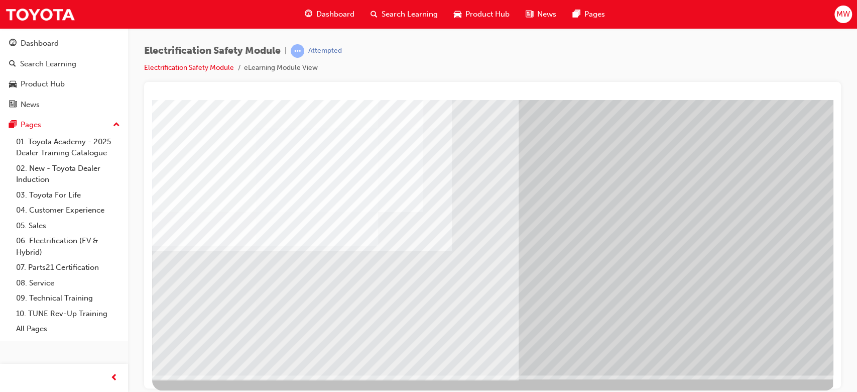
scroll to position [85, 0]
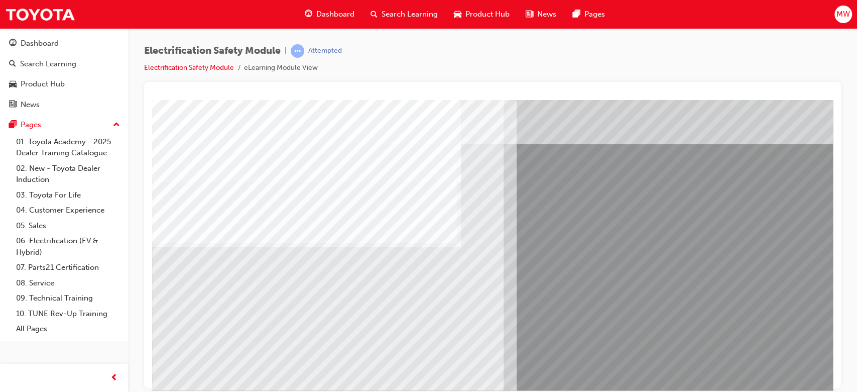
scroll to position [24, 0]
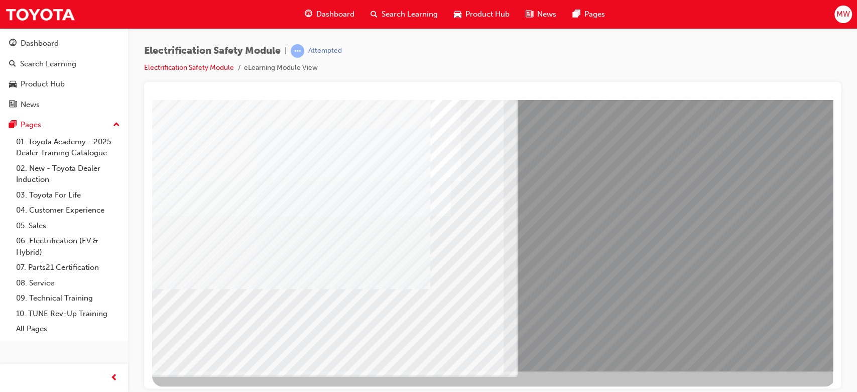
scroll to position [96, 0]
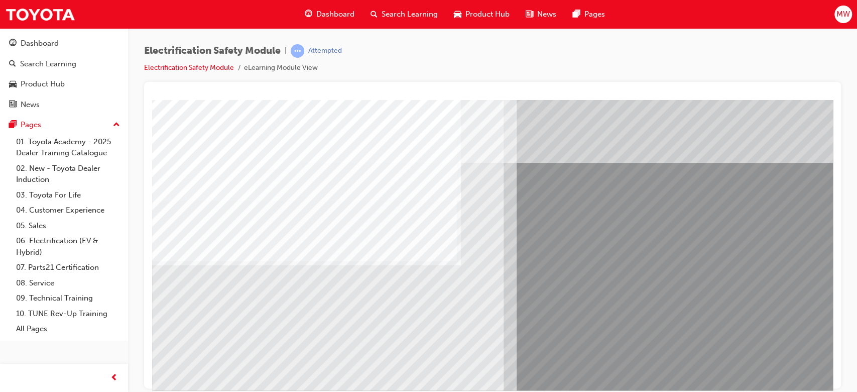
scroll to position [0, 0]
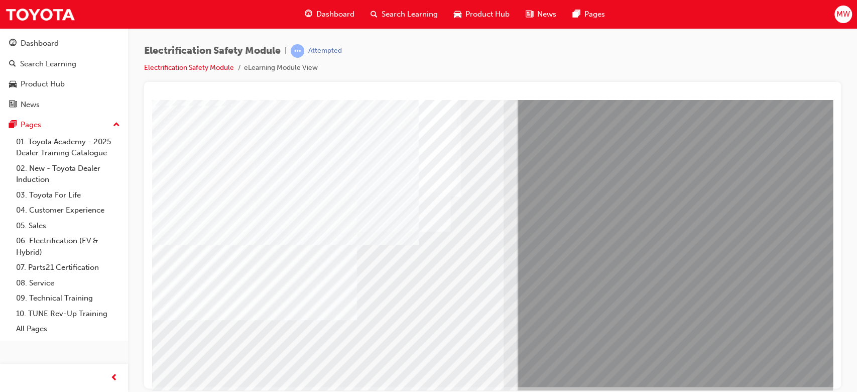
scroll to position [76, 0]
drag, startPoint x: 309, startPoint y: 362, endPoint x: 411, endPoint y: 321, distance: 109.9
click at [411, 321] on div "multistate" at bounding box center [493, 204] width 683 height 361
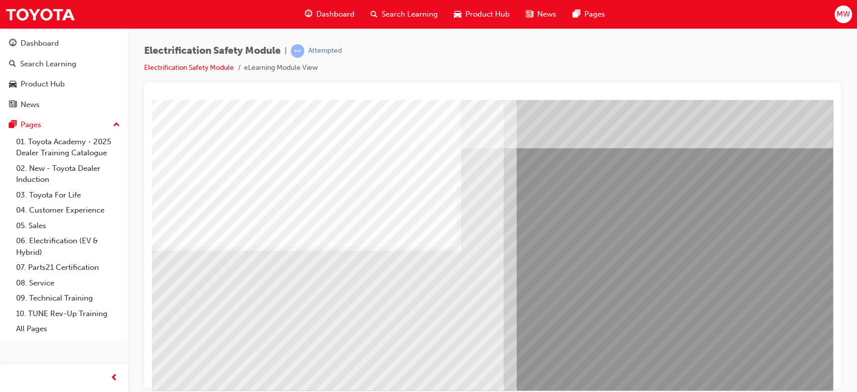
scroll to position [20, 0]
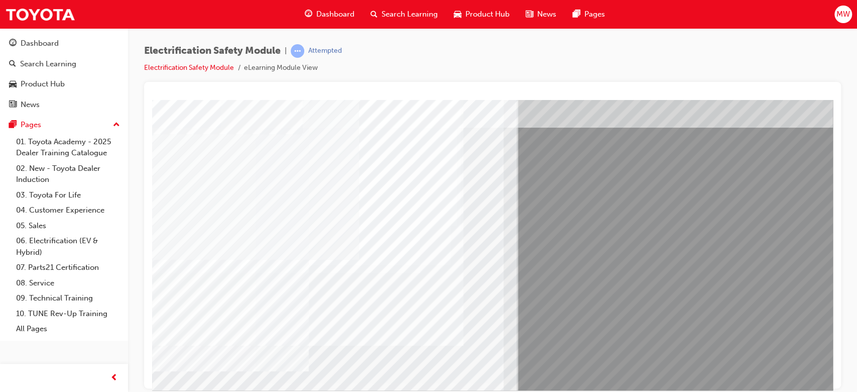
scroll to position [37, 0]
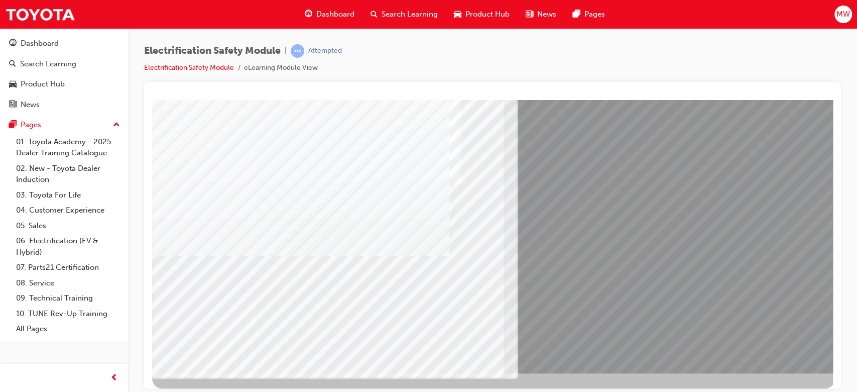
scroll to position [96, 0]
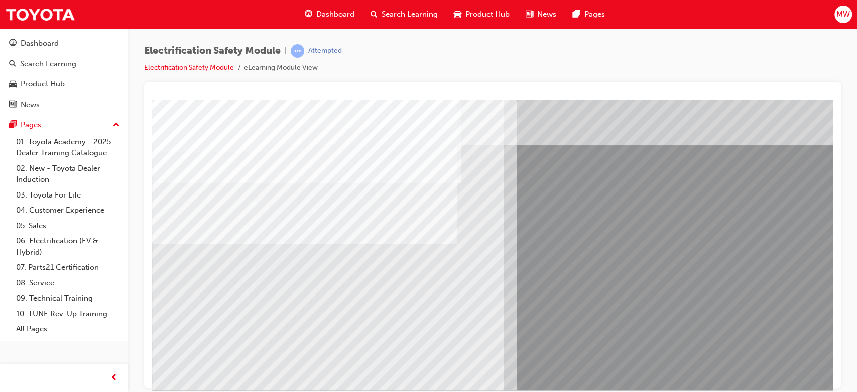
scroll to position [24, 0]
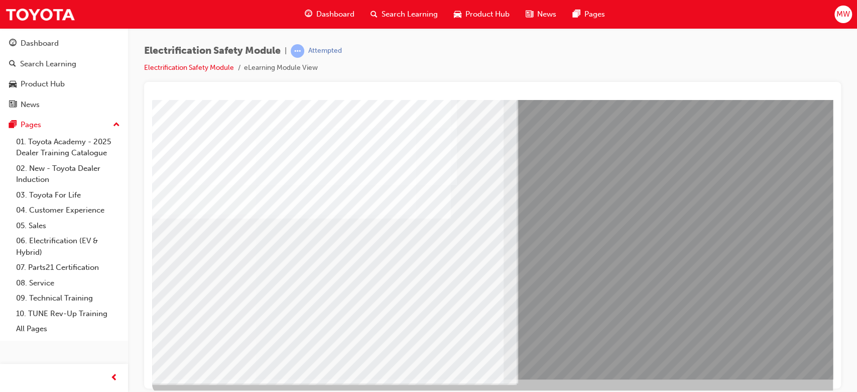
scroll to position [83, 0]
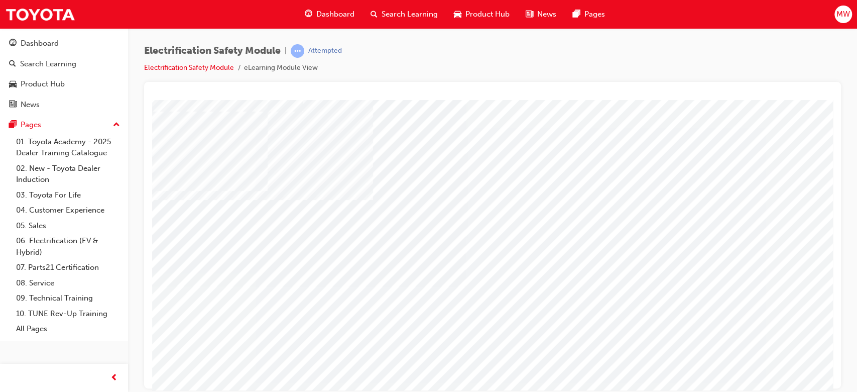
scroll to position [96, 0]
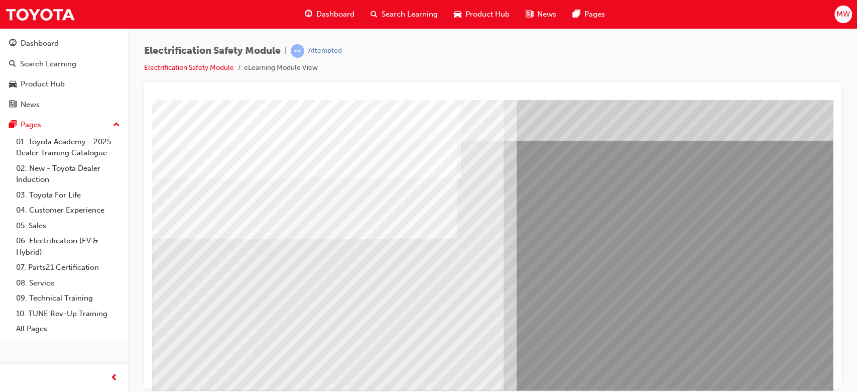
scroll to position [29, 0]
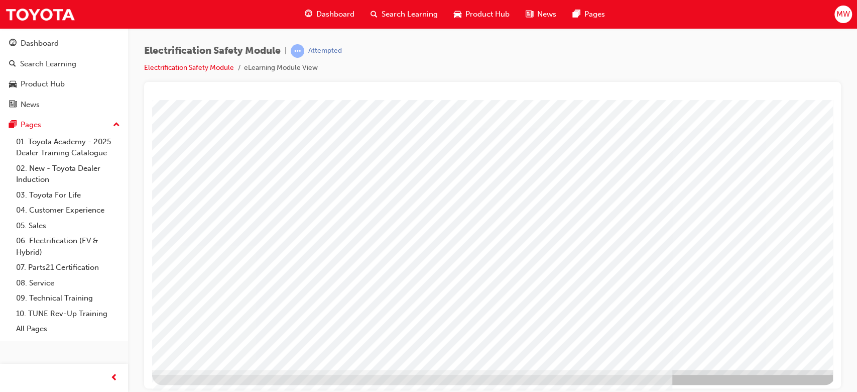
scroll to position [92, 0]
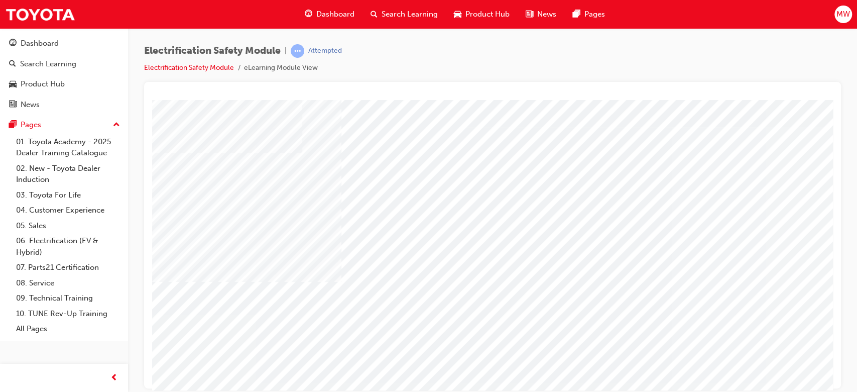
scroll to position [22, 1]
drag, startPoint x: 605, startPoint y: 182, endPoint x: 687, endPoint y: 170, distance: 82.6
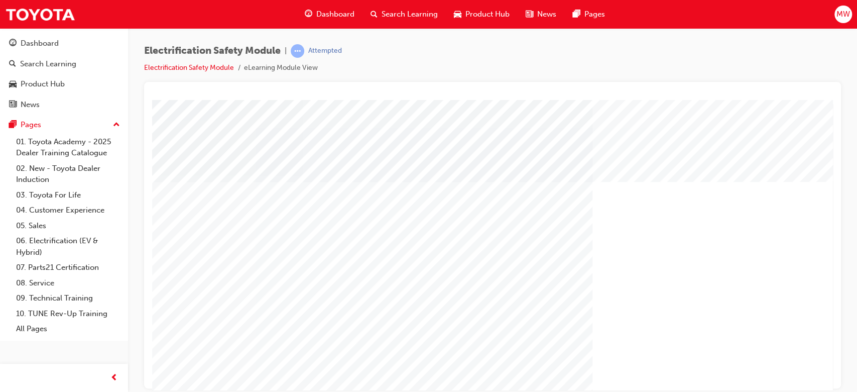
scroll to position [96, 0]
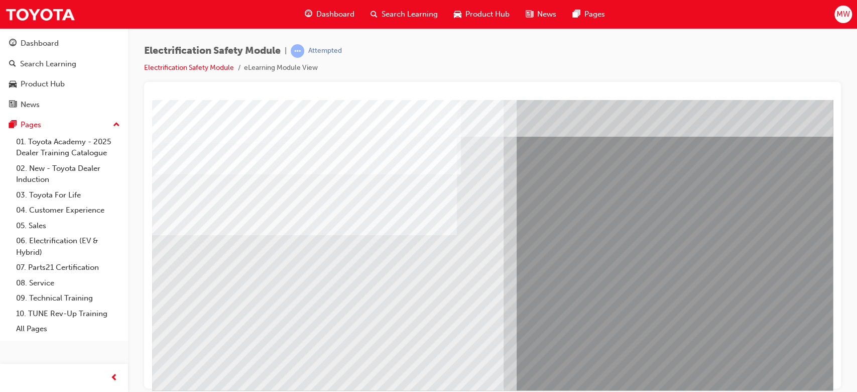
scroll to position [31, 0]
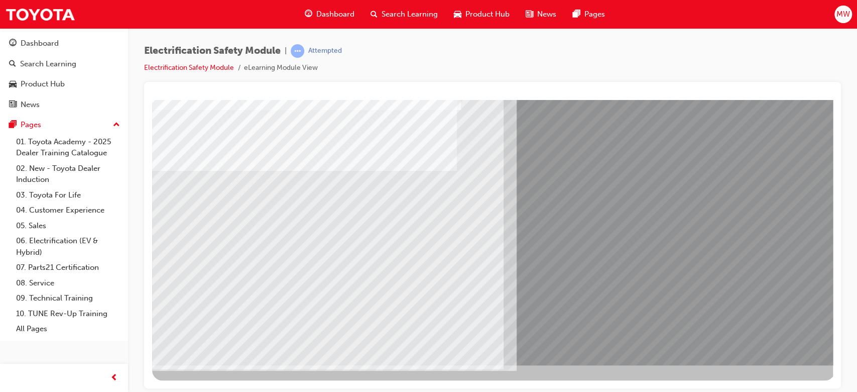
scroll to position [0, 0]
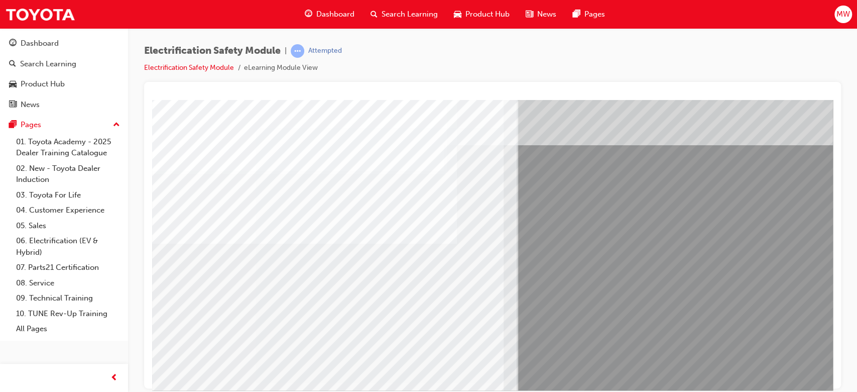
scroll to position [24, 0]
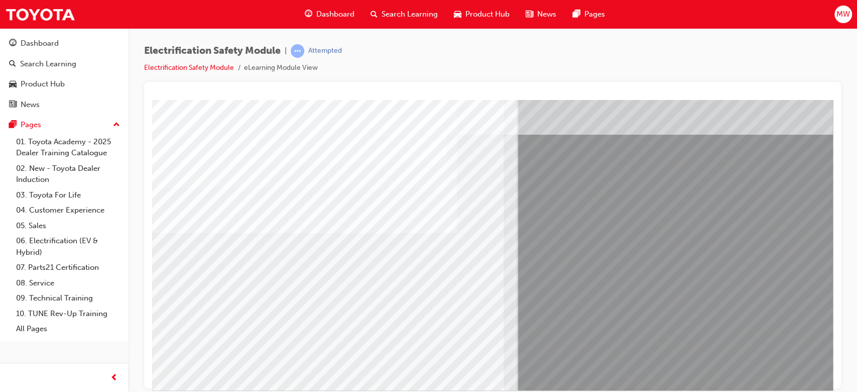
scroll to position [33, 0]
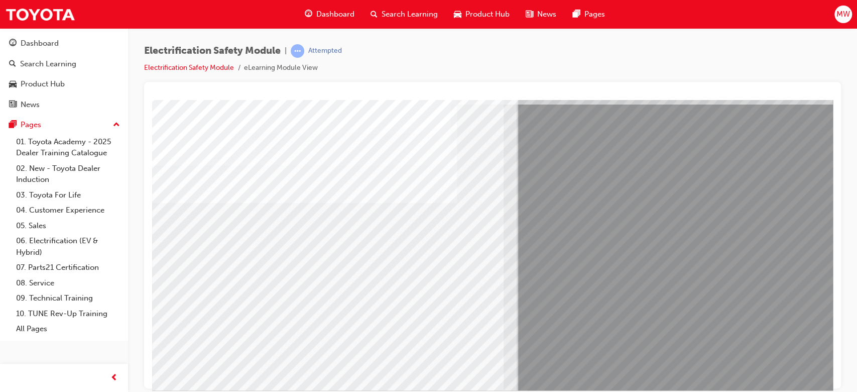
scroll to position [96, 0]
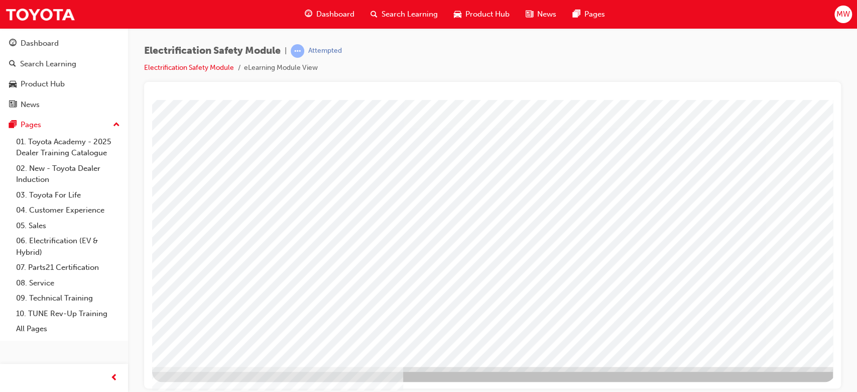
scroll to position [96, 0]
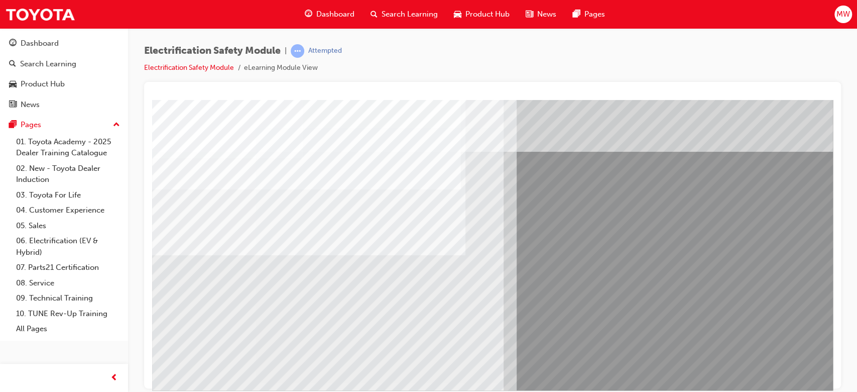
scroll to position [18, 0]
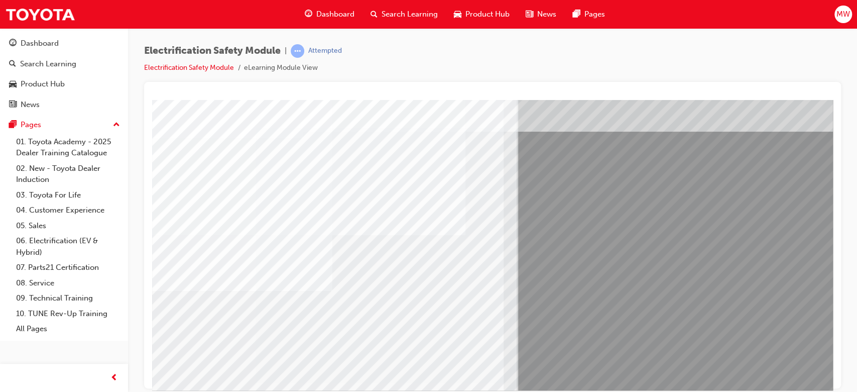
scroll to position [36, 0]
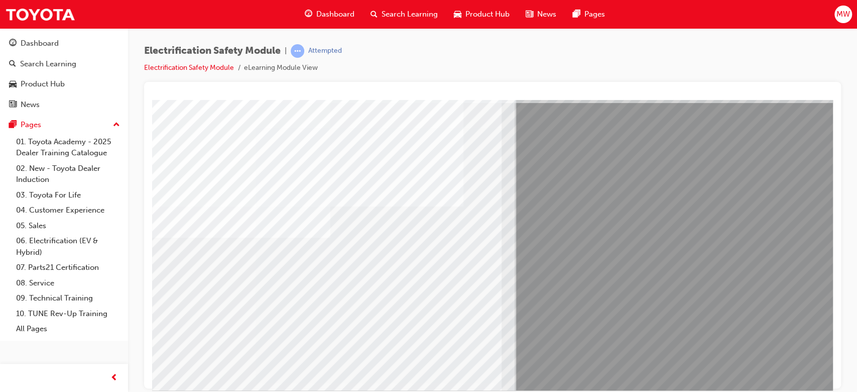
scroll to position [67, 4]
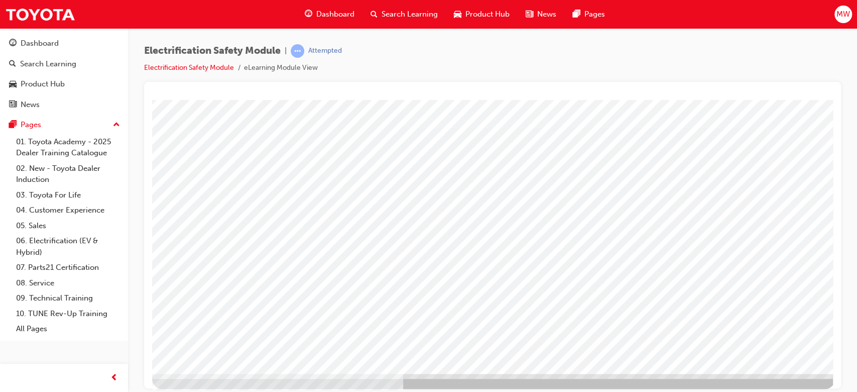
scroll to position [90, 0]
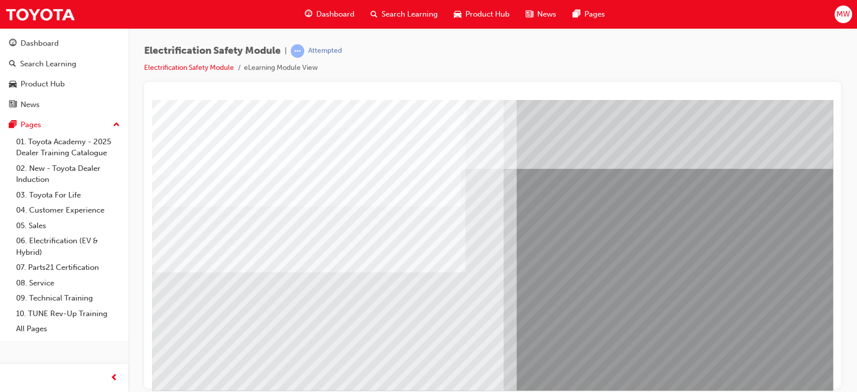
scroll to position [0, 0]
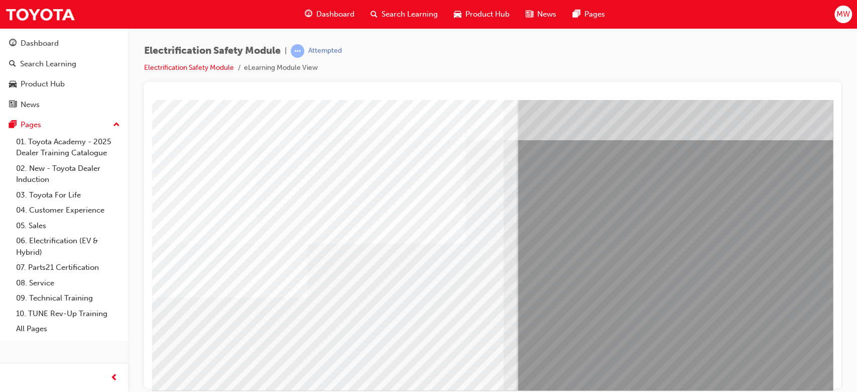
scroll to position [28, 0]
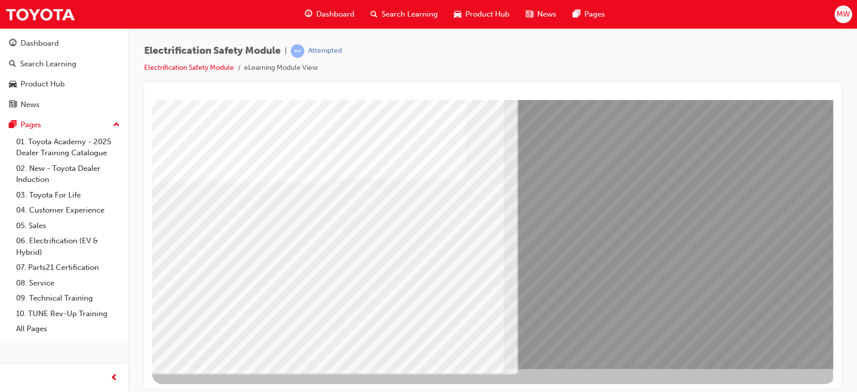
scroll to position [93, 0]
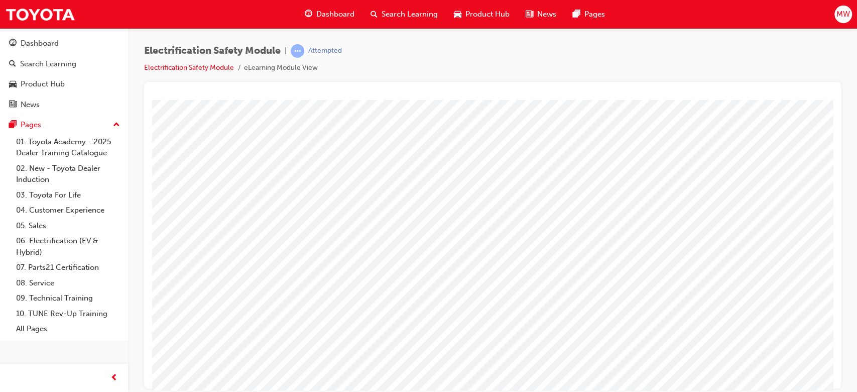
scroll to position [96, 0]
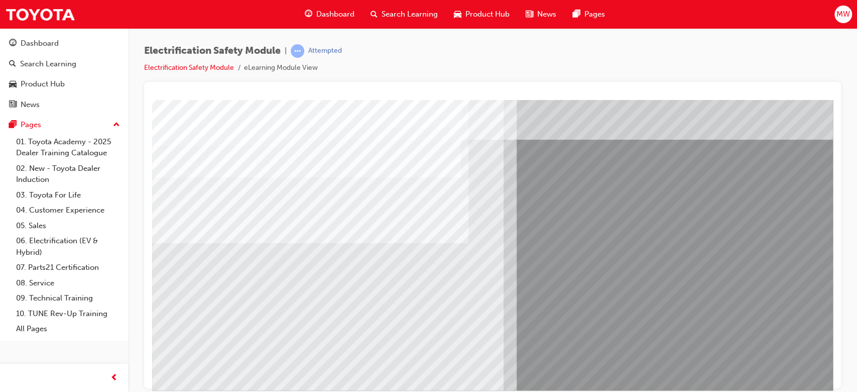
scroll to position [30, 0]
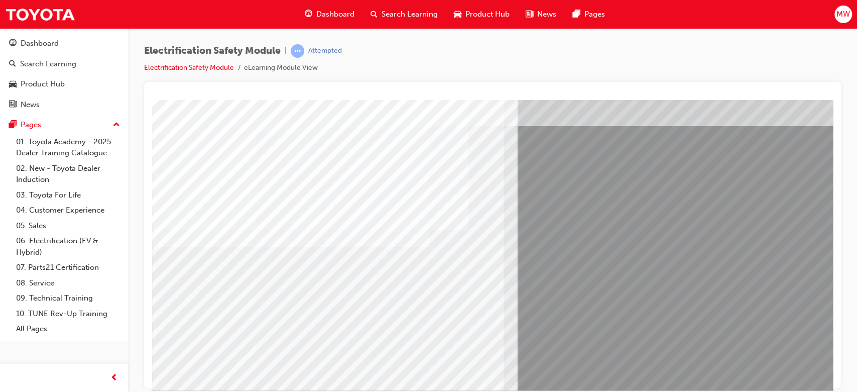
scroll to position [96, 0]
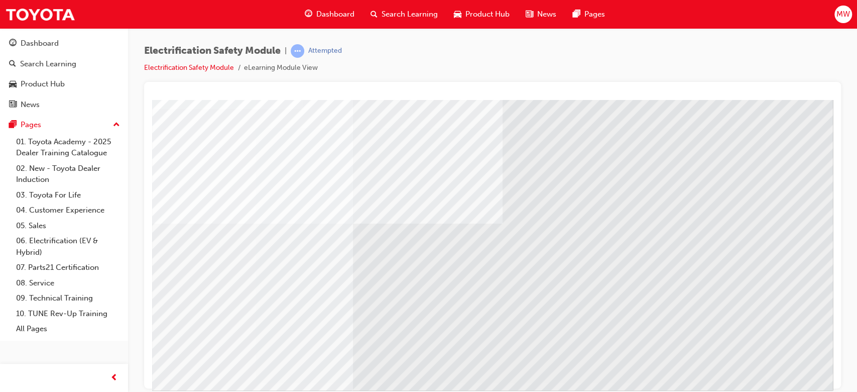
scroll to position [67, 0]
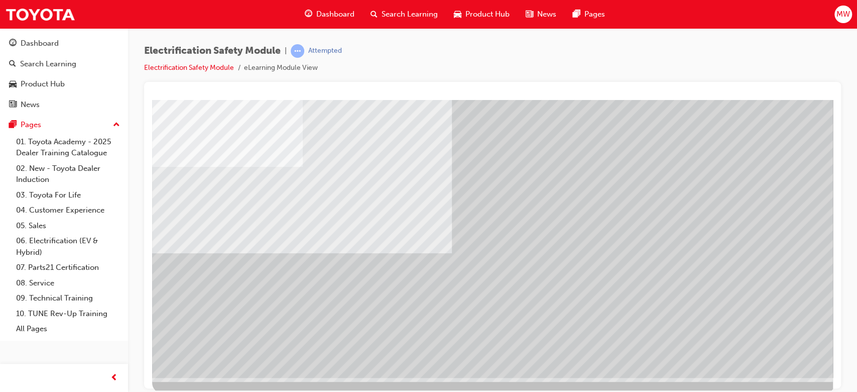
scroll to position [81, 0]
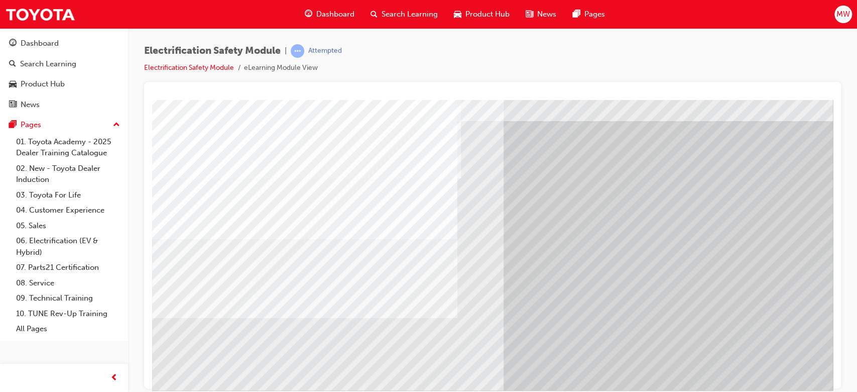
scroll to position [28, 0]
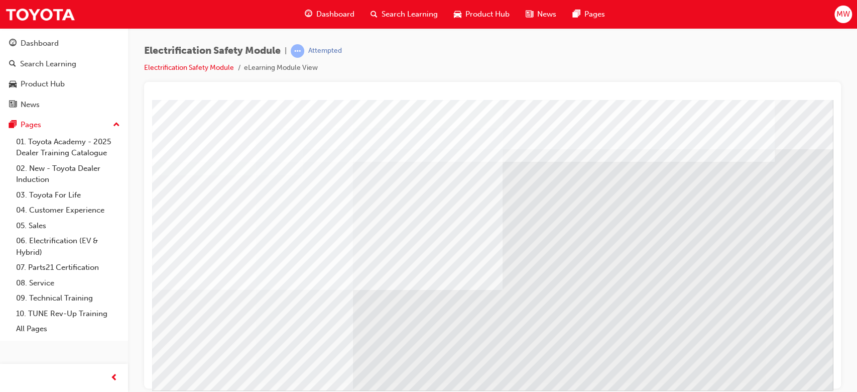
scroll to position [56, 0]
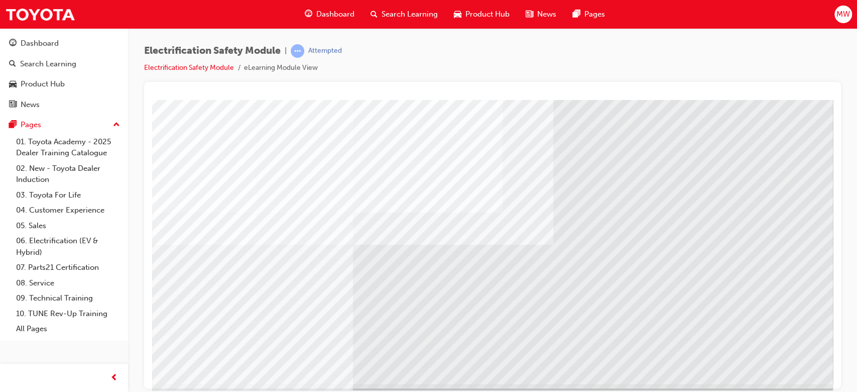
scroll to position [96, 0]
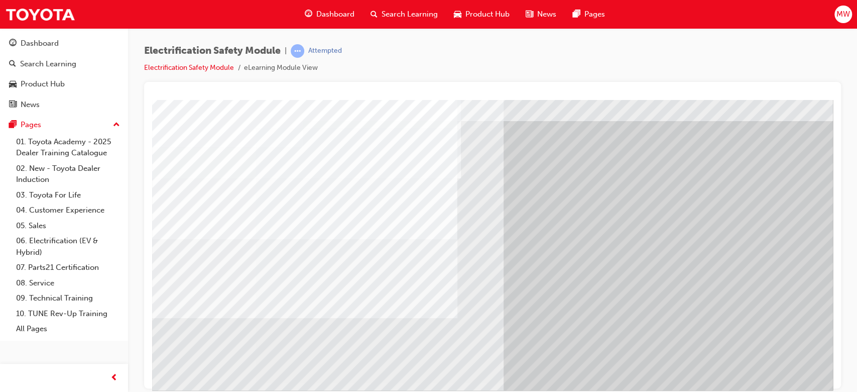
scroll to position [29, 0]
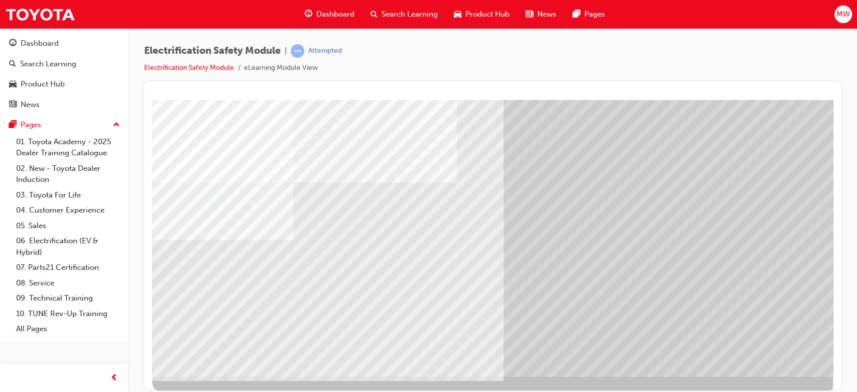
scroll to position [96, 0]
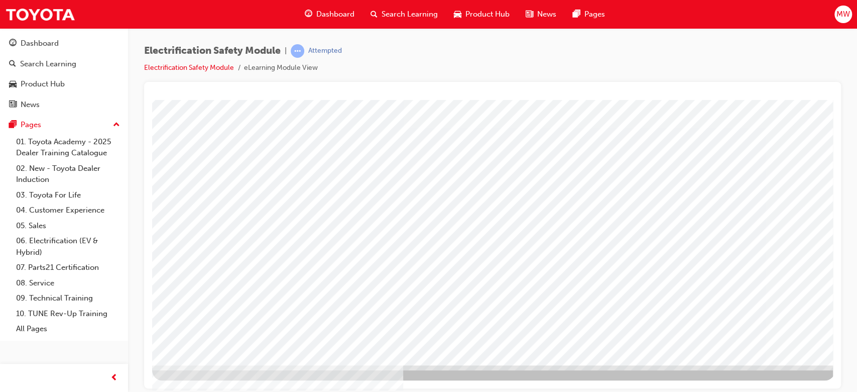
click at [835, 7] on button "MW" at bounding box center [843, 15] width 18 height 18
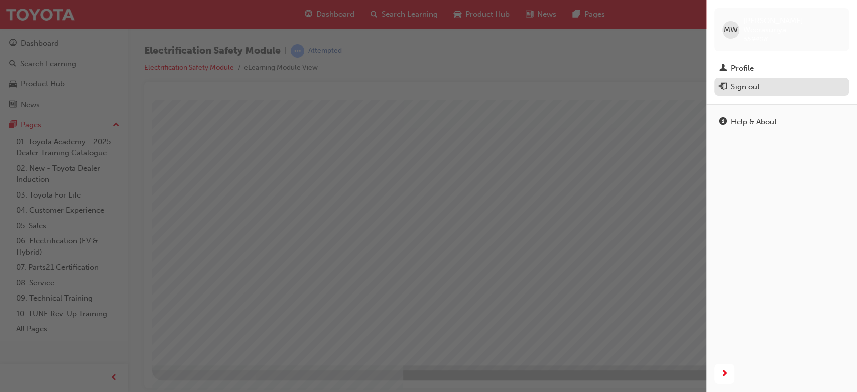
click at [771, 81] on div "Sign out" at bounding box center [781, 87] width 124 height 13
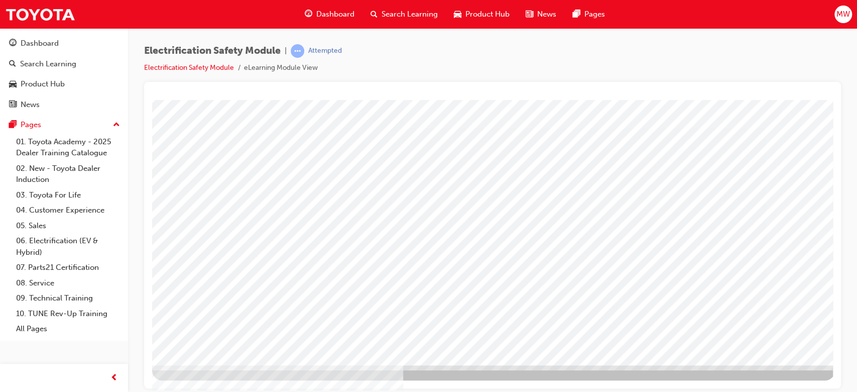
click at [844, 20] on div "MW" at bounding box center [843, 15] width 18 height 18
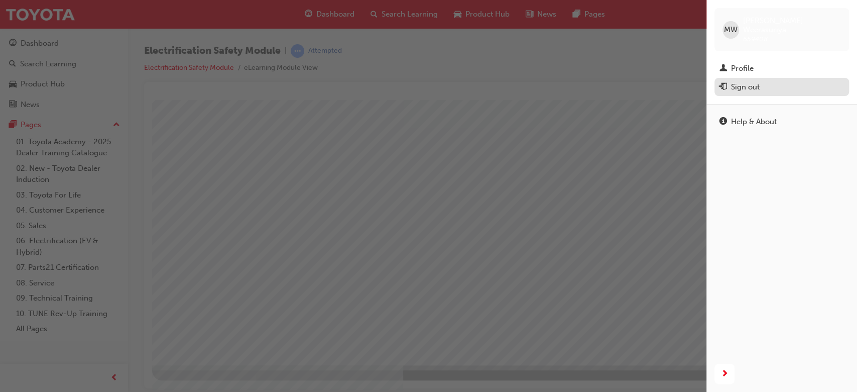
click at [771, 86] on button "Sign out" at bounding box center [781, 87] width 135 height 19
